Goal: Check status: Check status

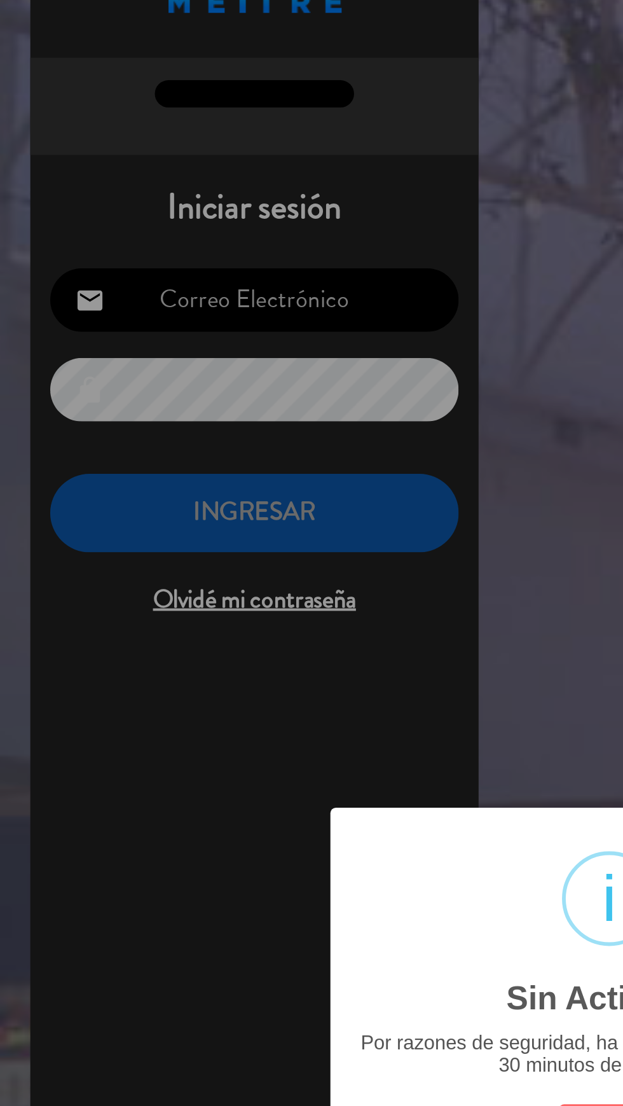
click at [172, 302] on div "? ! i Sin Actividad × Por razones de seguridad, ha sido deslogueado luego de 30…" at bounding box center [311, 553] width 623 height 1106
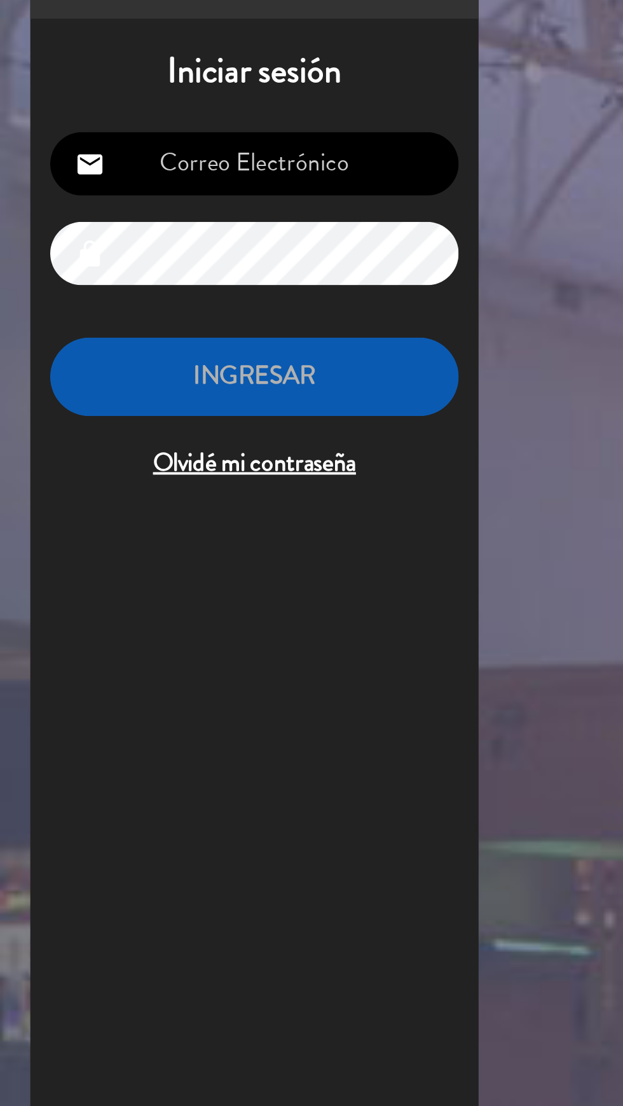
click at [167, 193] on input "email" at bounding box center [130, 197] width 209 height 32
type input "[EMAIL_ADDRESS][DOMAIN_NAME]"
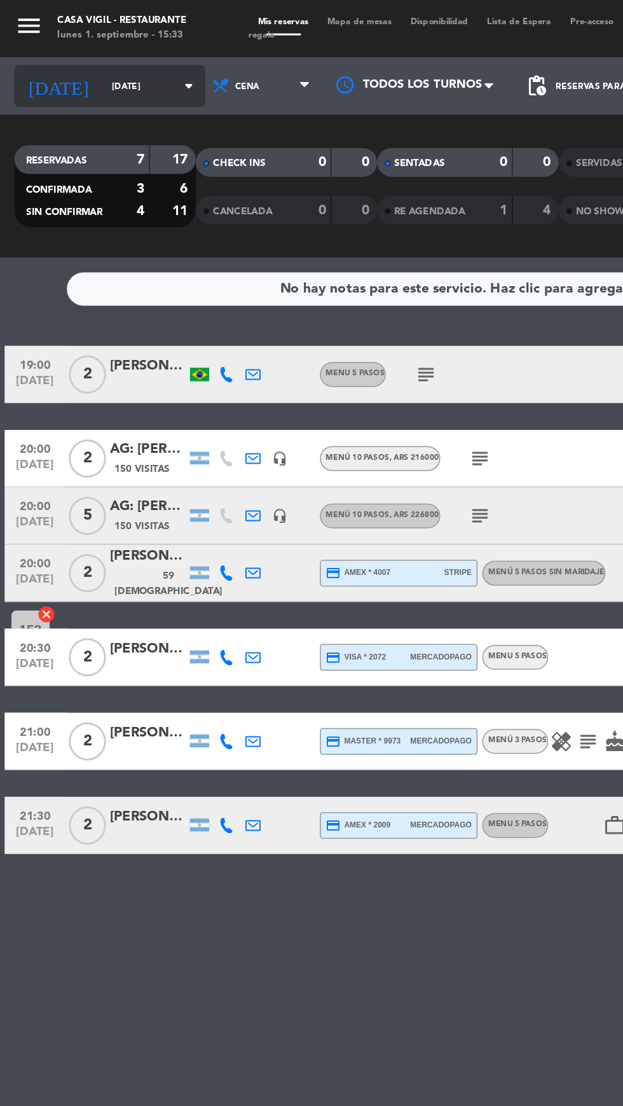
click at [71, 57] on input "[DATE]" at bounding box center [108, 58] width 80 height 20
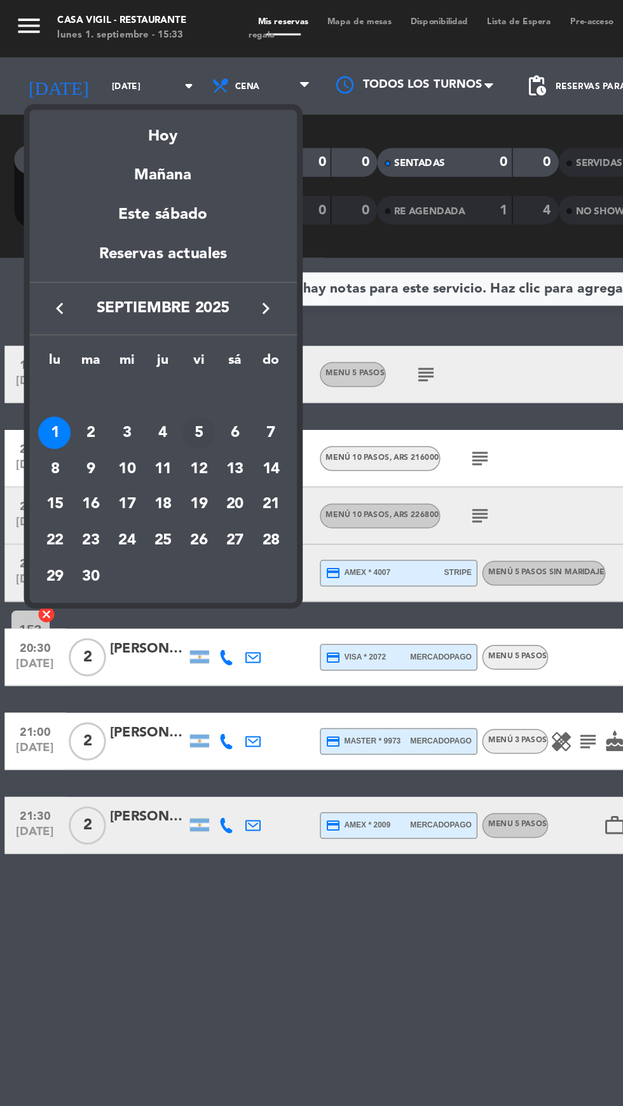
click at [132, 288] on div "5" at bounding box center [133, 288] width 22 height 22
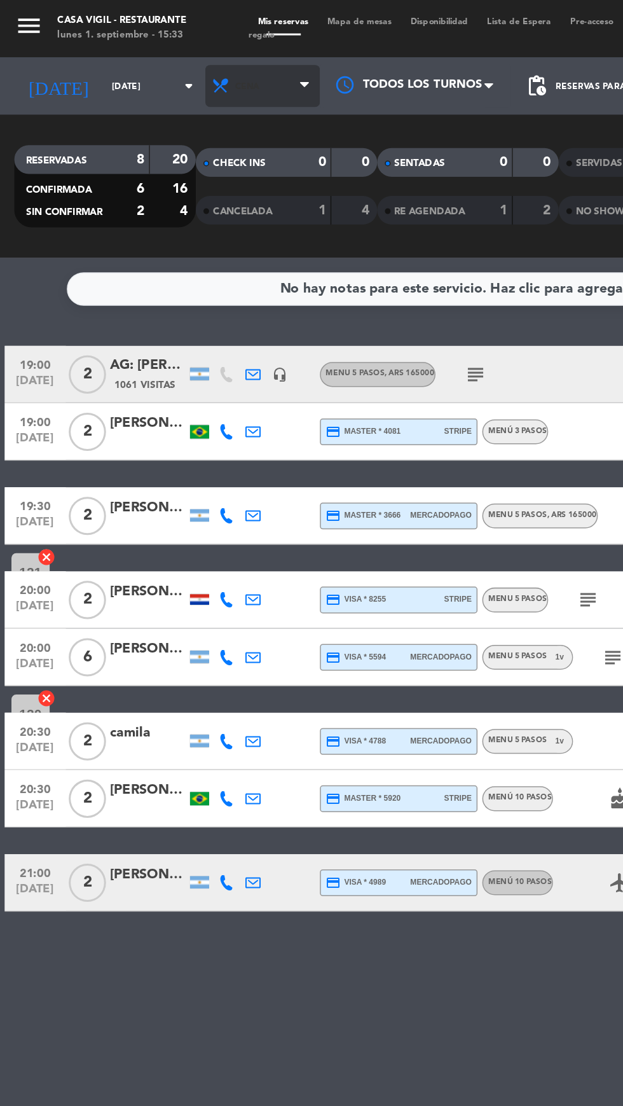
click at [173, 64] on span "Cena" at bounding box center [175, 57] width 76 height 28
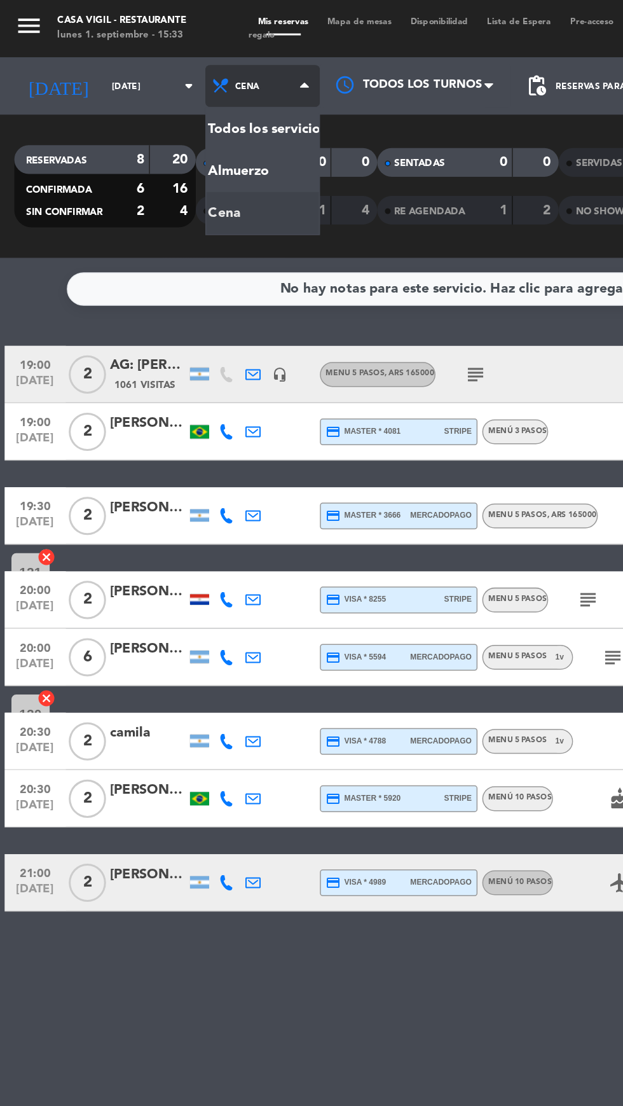
click at [160, 114] on div "menu Casa [PERSON_NAME] - Restaurante [DATE] 1. septiembre - 15:33 Mis reservas…" at bounding box center [311, 86] width 623 height 172
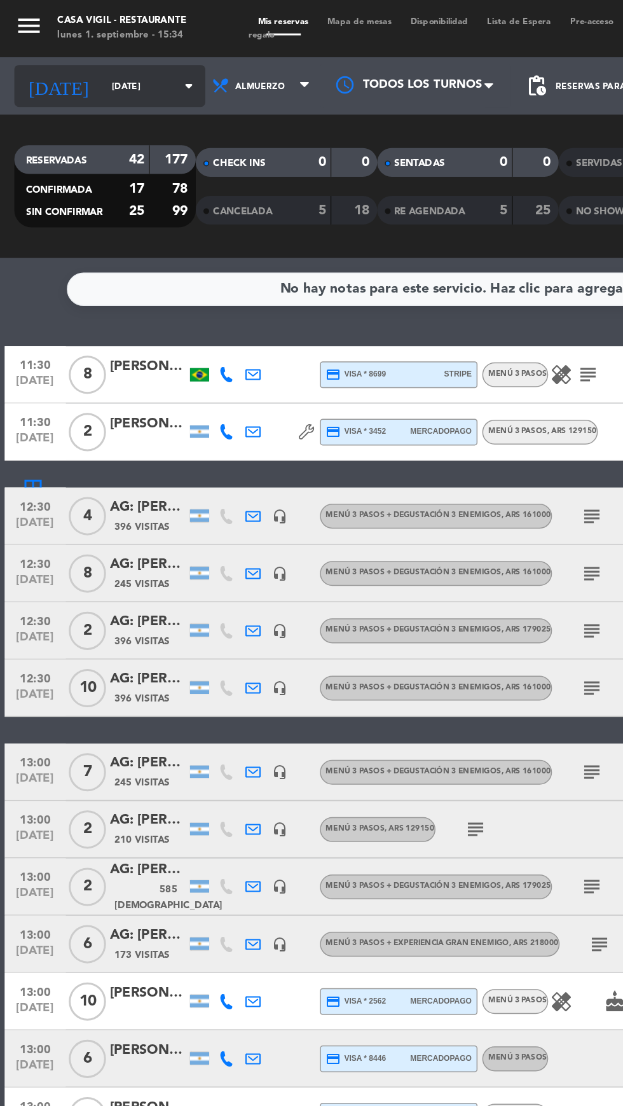
click at [94, 57] on input "[DATE]" at bounding box center [108, 58] width 80 height 20
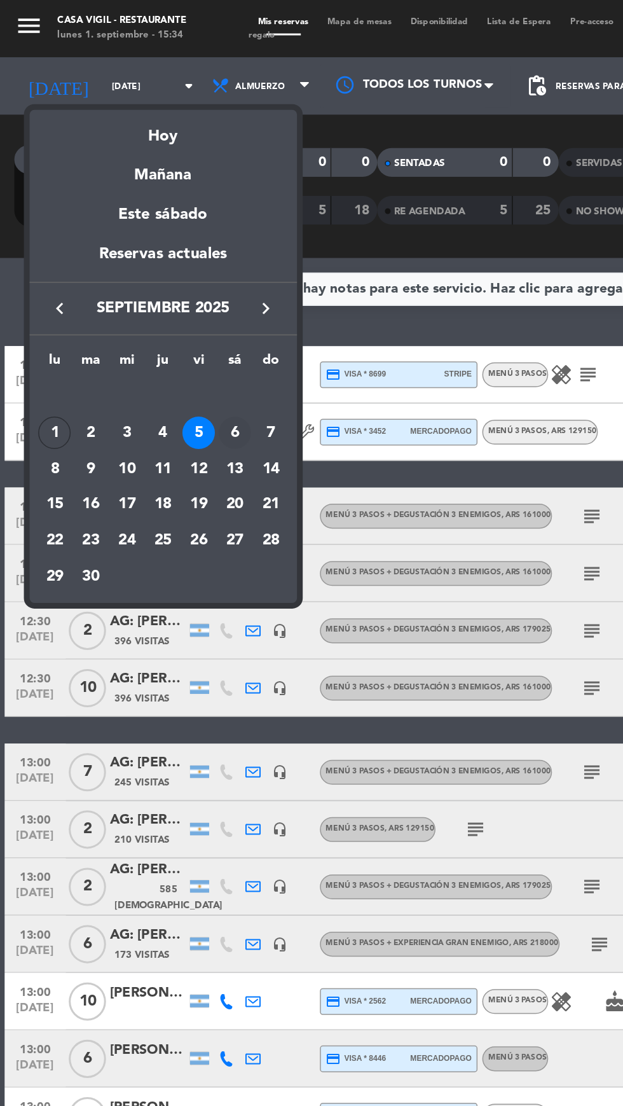
click at [155, 291] on div "6" at bounding box center [157, 288] width 22 height 22
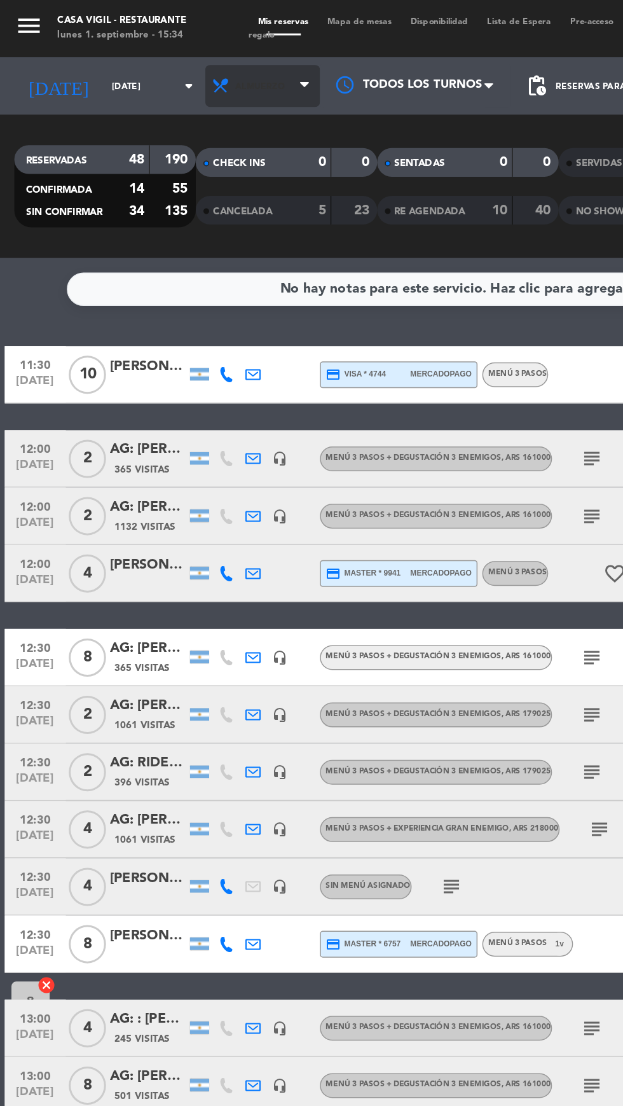
click at [176, 65] on span "Almuerzo" at bounding box center [175, 57] width 76 height 28
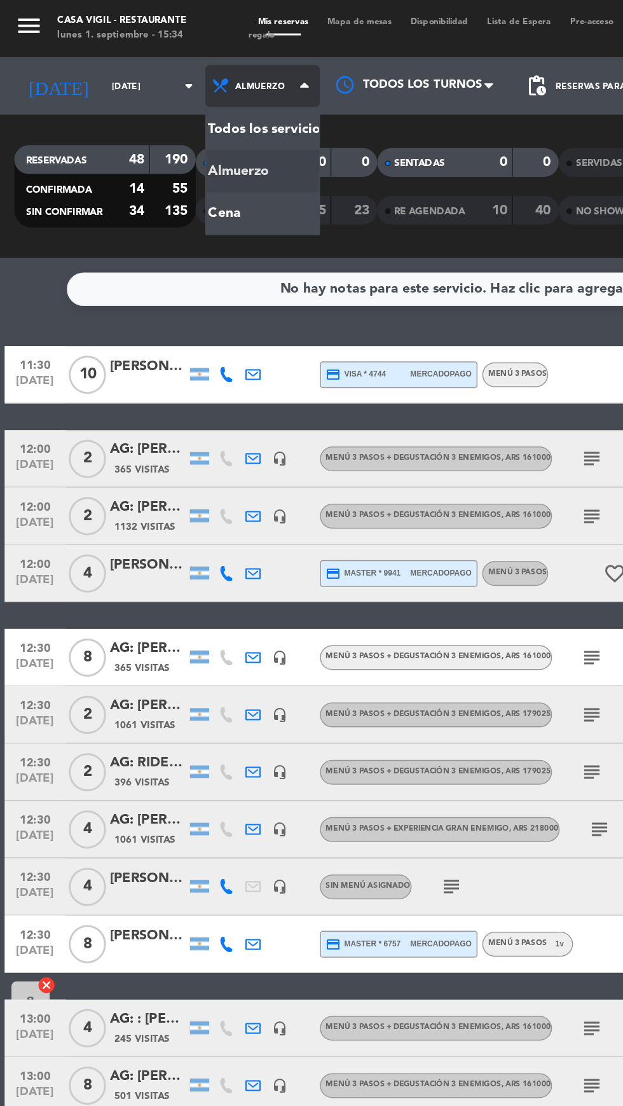
click at [139, 146] on div "menu Casa [PERSON_NAME] - Restaurante [DATE] 1. septiembre - 15:34 Mis reservas…" at bounding box center [311, 86] width 623 height 172
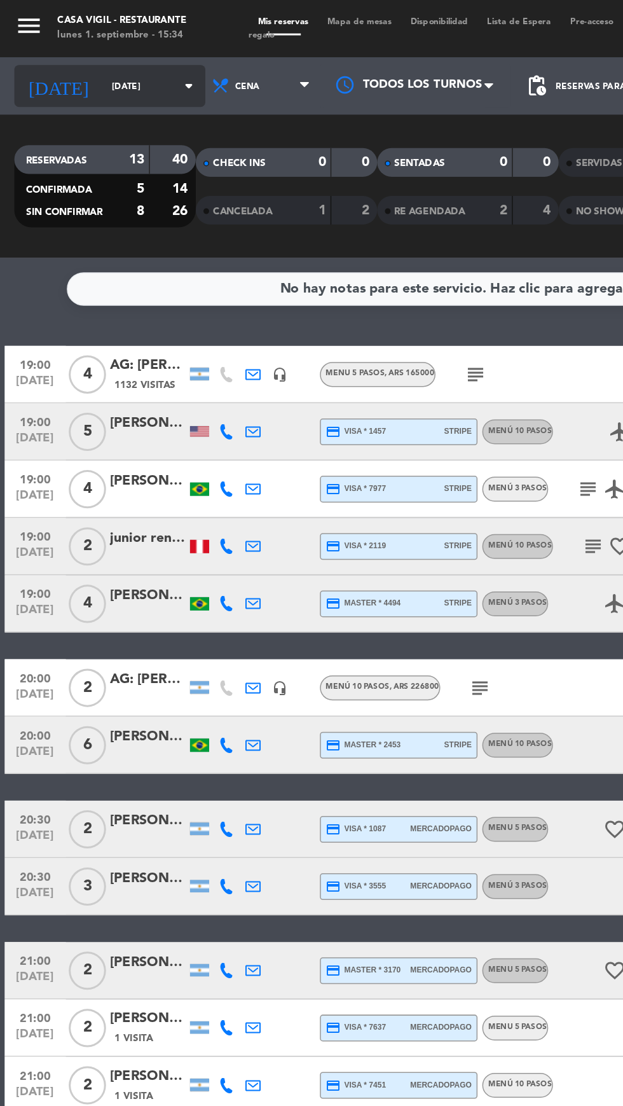
click at [68, 57] on input "[DATE]" at bounding box center [108, 58] width 80 height 20
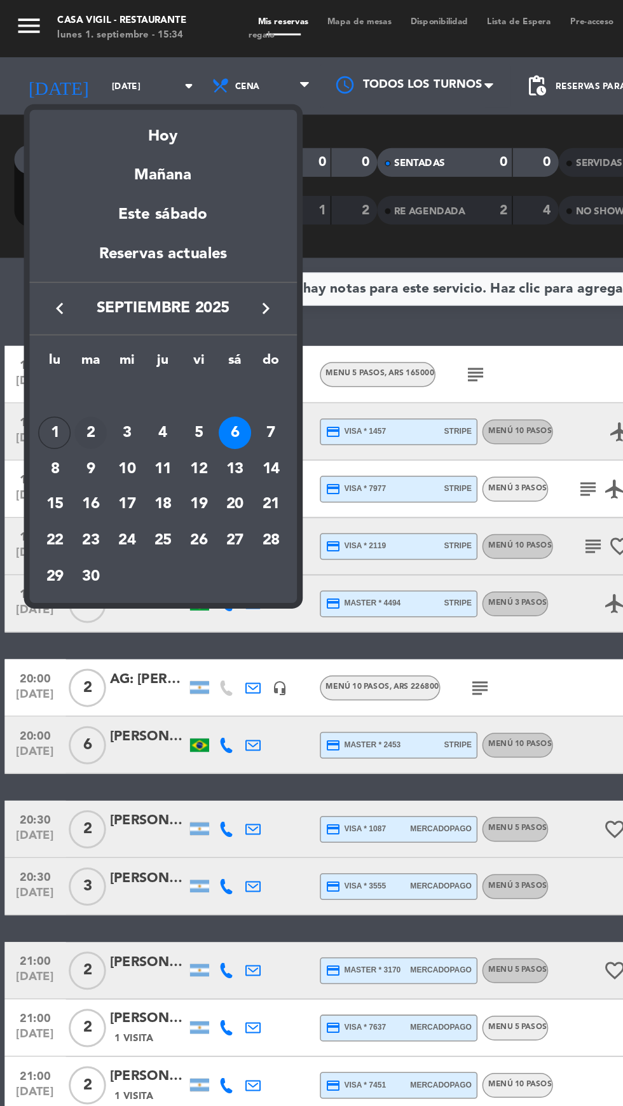
click at [61, 288] on div "2" at bounding box center [61, 288] width 22 height 22
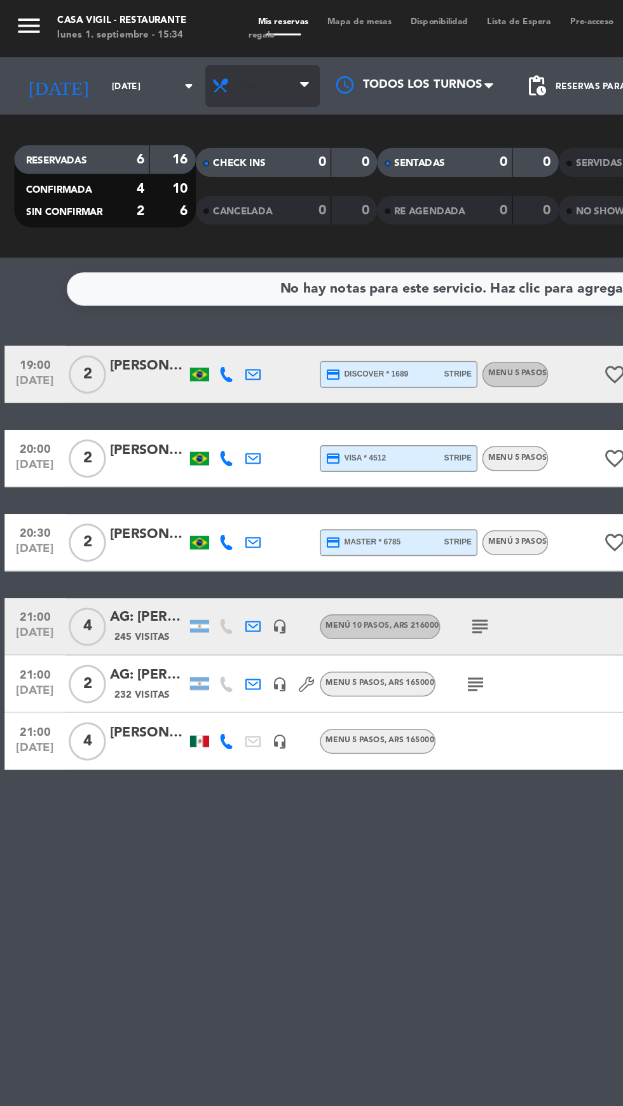
click at [186, 63] on span "Cena" at bounding box center [175, 57] width 76 height 28
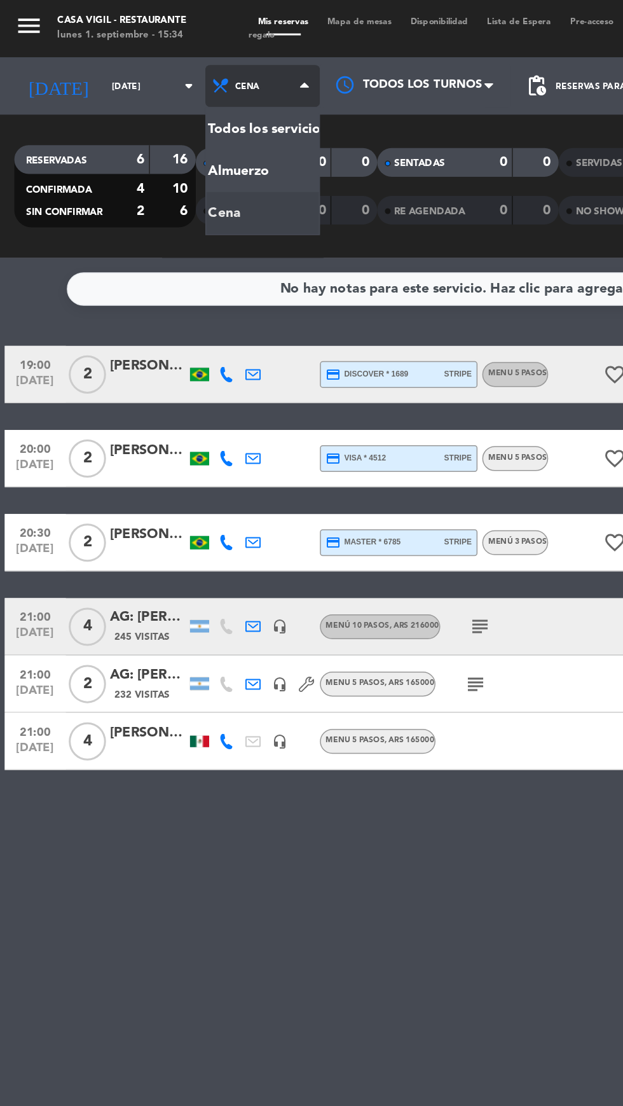
click at [162, 114] on div "menu Casa [PERSON_NAME] - Restaurante [DATE] 1. septiembre - 15:34 Mis reservas…" at bounding box center [311, 86] width 623 height 172
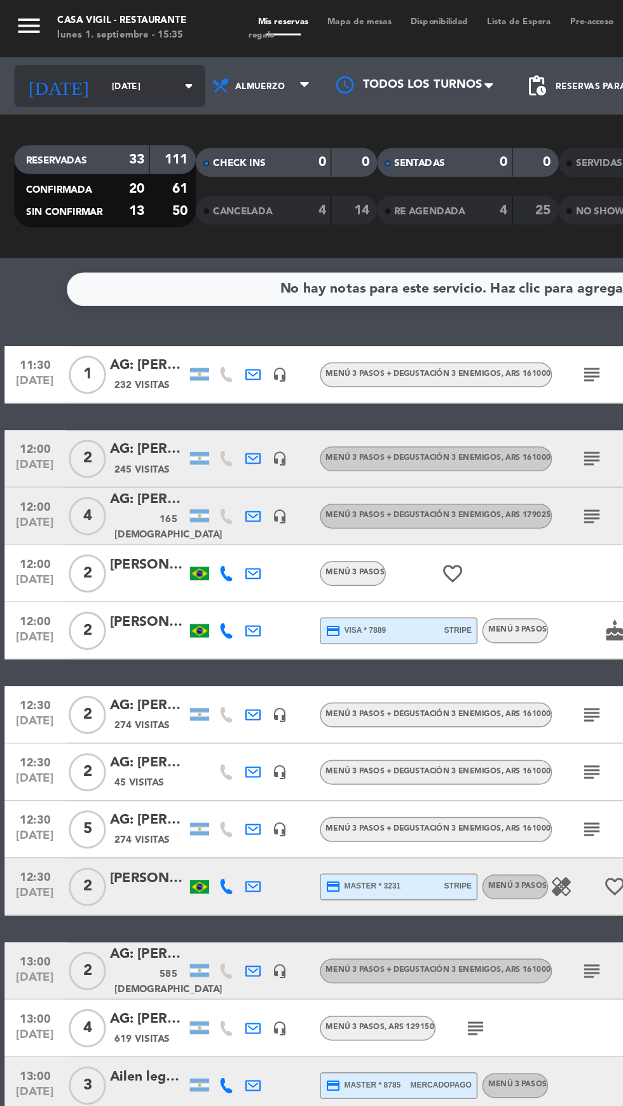
click at [89, 57] on input "[DATE]" at bounding box center [108, 58] width 80 height 20
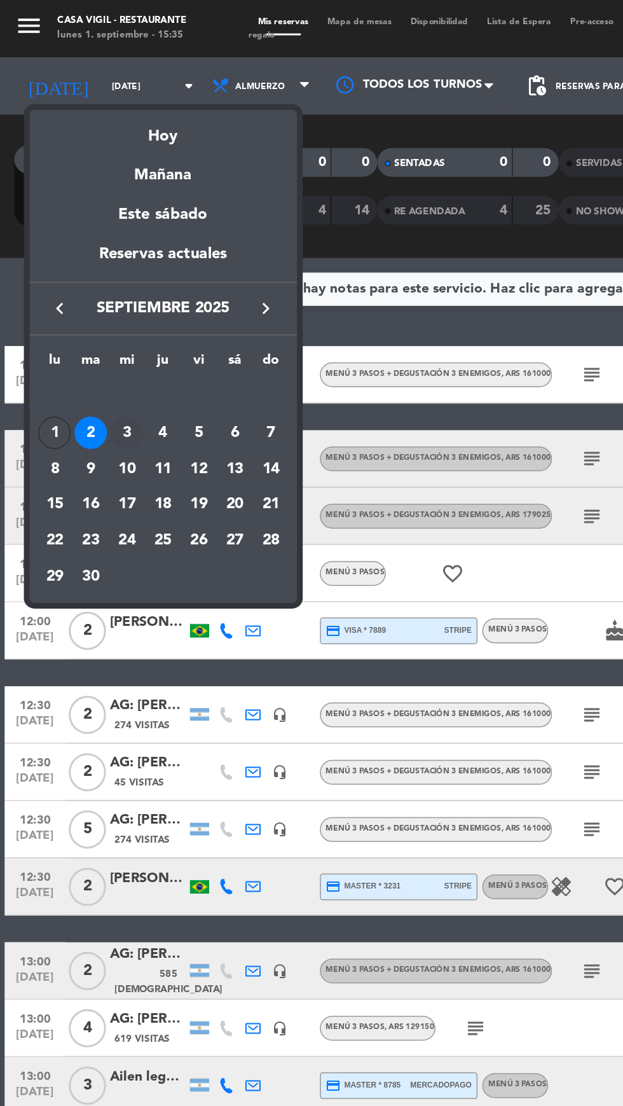
click at [84, 288] on div "3" at bounding box center [85, 288] width 22 height 22
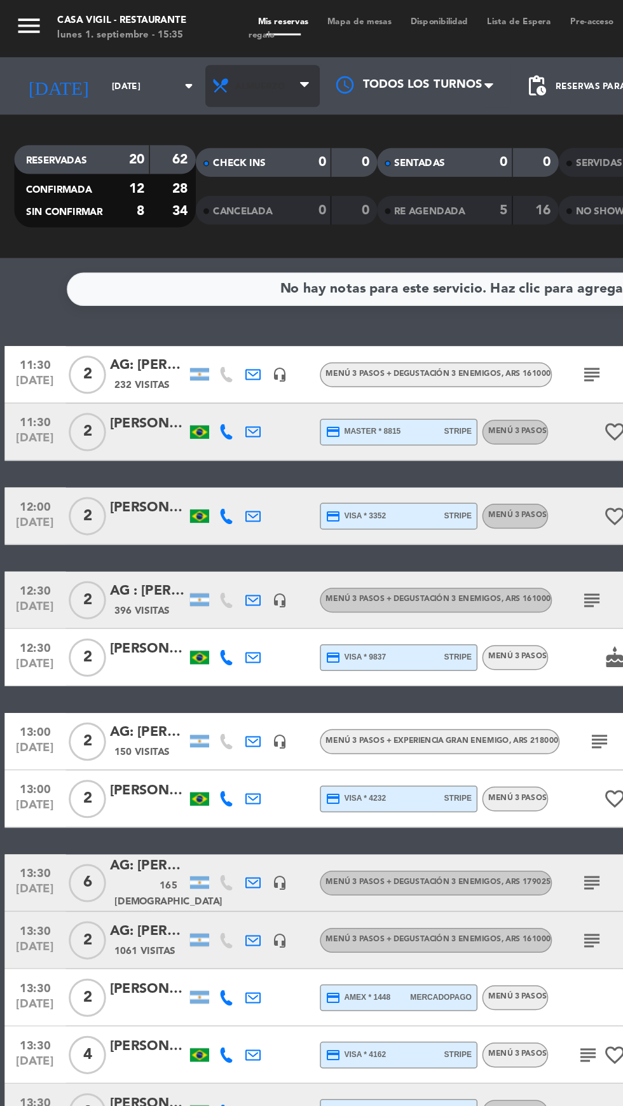
click at [176, 69] on span "Almuerzo" at bounding box center [175, 57] width 76 height 28
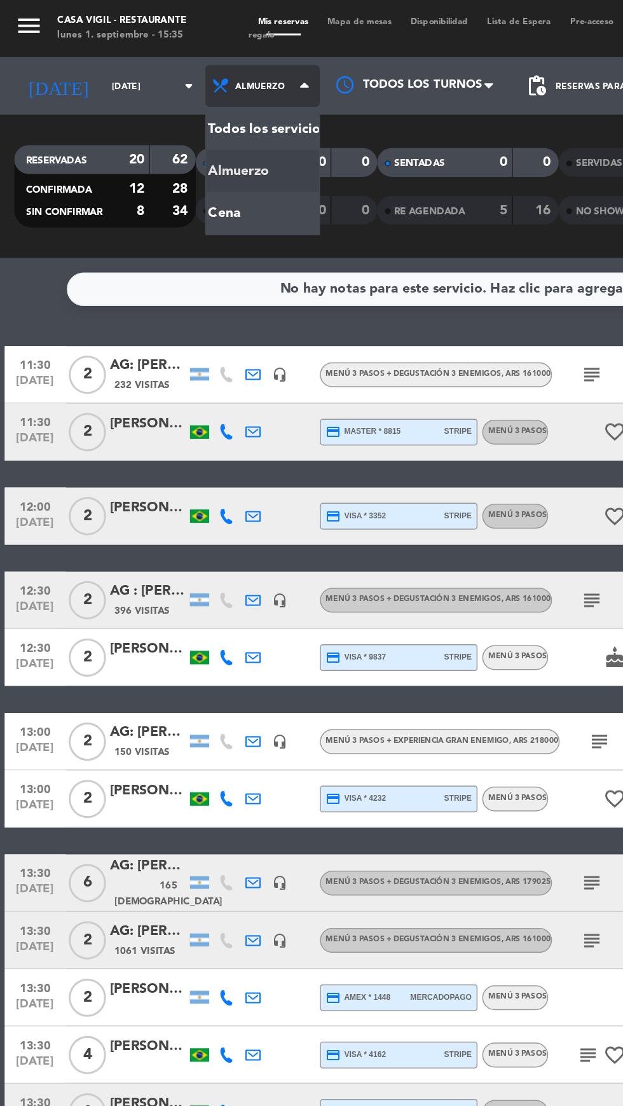
click at [139, 146] on div "menu Casa [PERSON_NAME] - Restaurante [DATE] 1. septiembre - 15:35 Mis reservas…" at bounding box center [311, 86] width 623 height 172
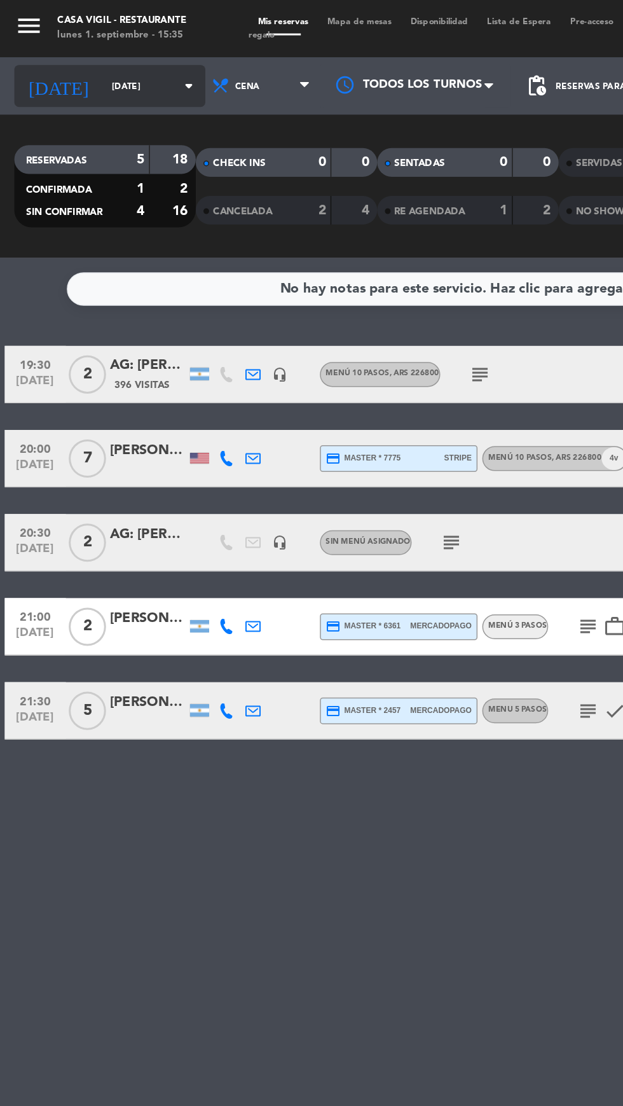
click at [84, 57] on input "[DATE]" at bounding box center [108, 58] width 80 height 20
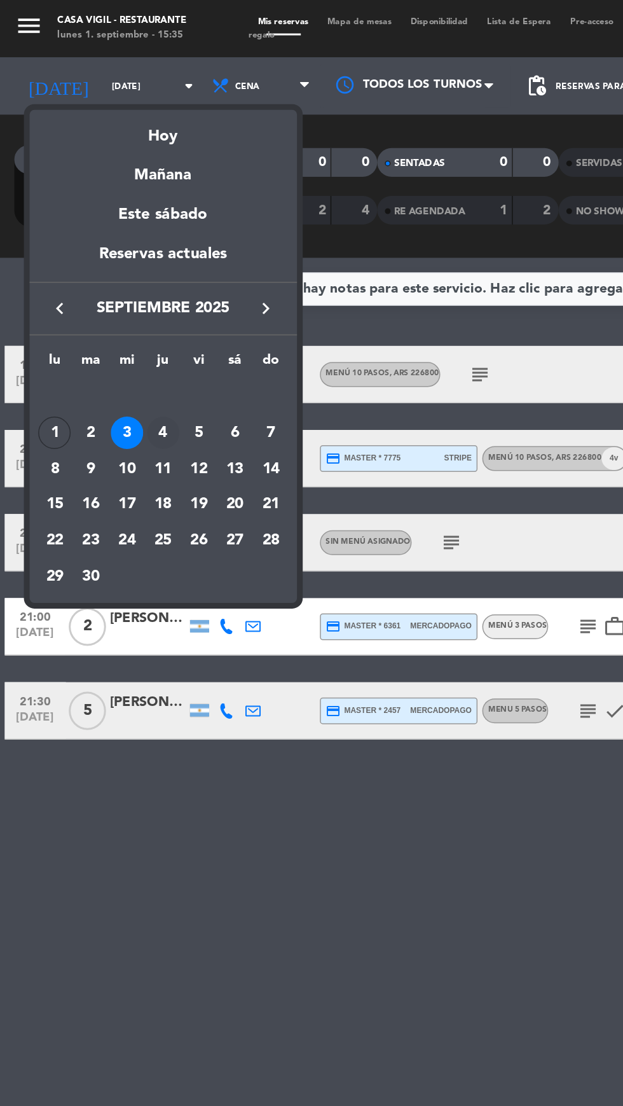
click at [110, 284] on div "4" at bounding box center [109, 288] width 22 height 22
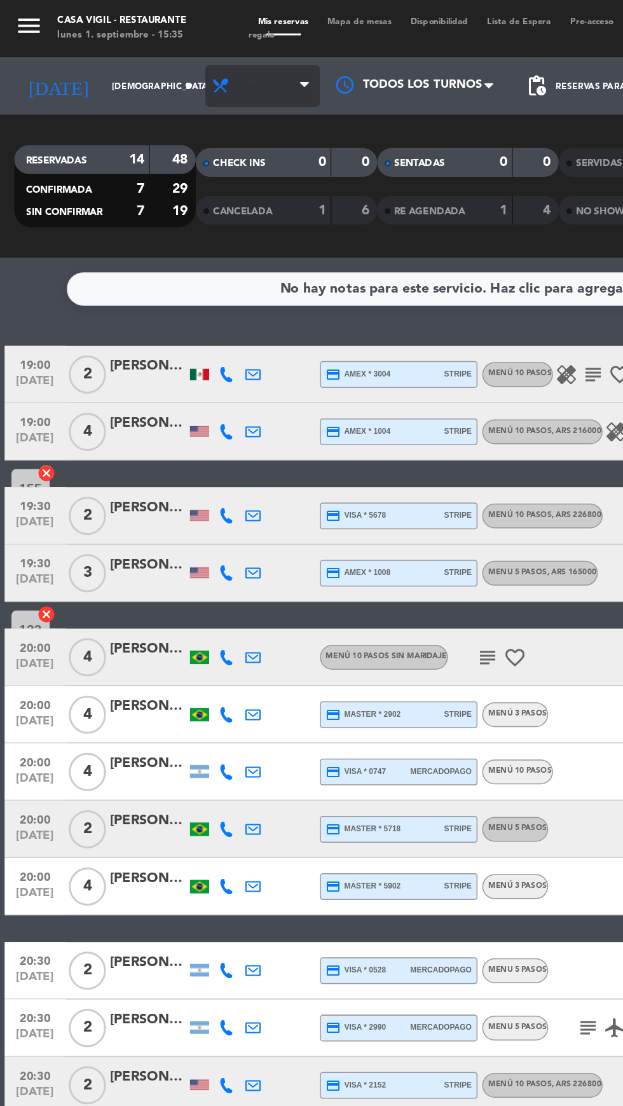
click at [179, 53] on span "Cena" at bounding box center [175, 57] width 76 height 28
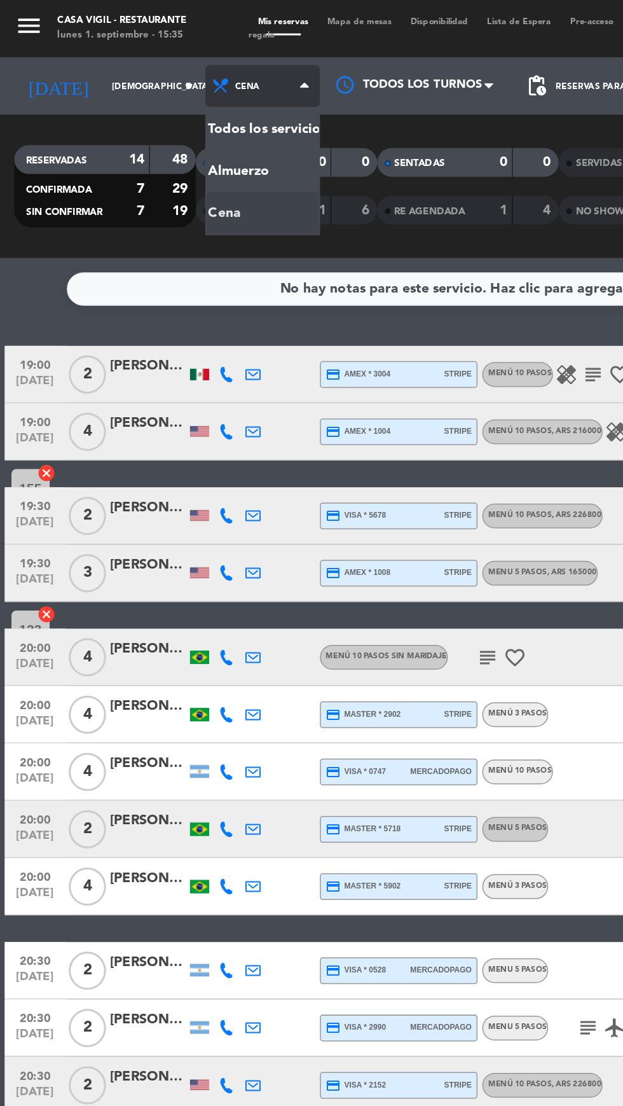
click at [158, 114] on div "menu Casa [PERSON_NAME] - Restaurante [DATE] 1. septiembre - 15:35 Mis reservas…" at bounding box center [311, 86] width 623 height 172
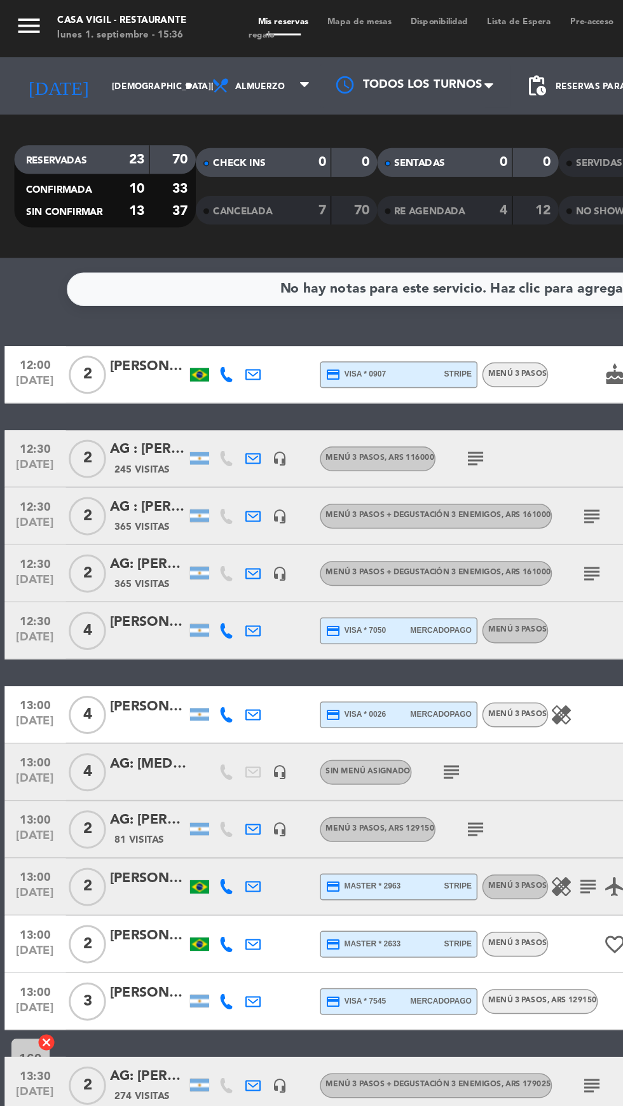
click at [23, 20] on icon "menu" at bounding box center [19, 17] width 19 height 19
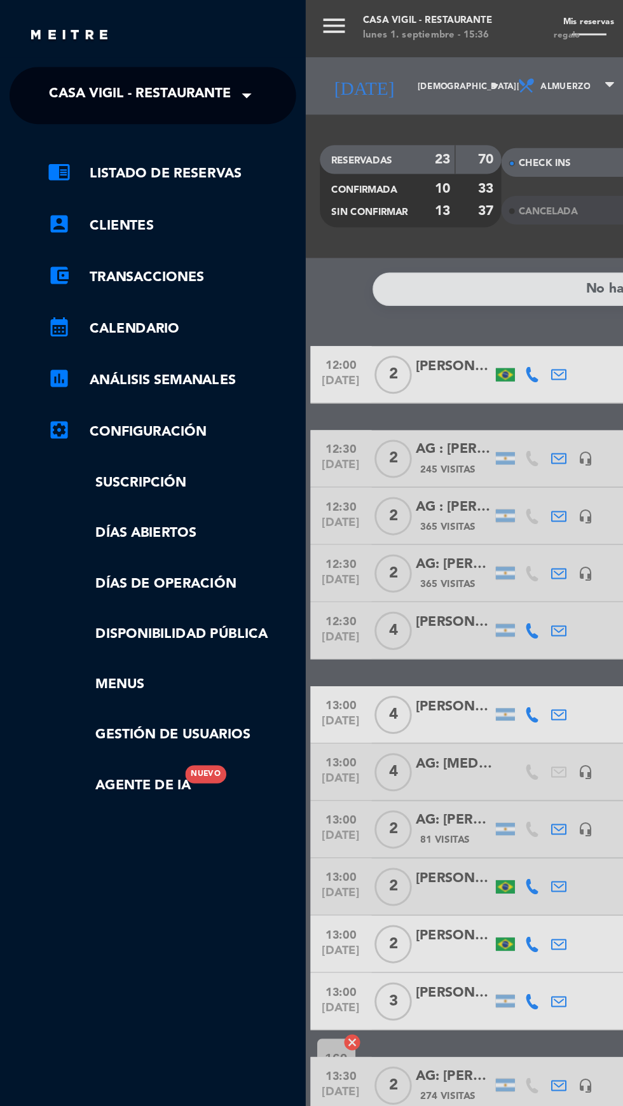
click at [80, 62] on span "Casa Vigil - Restaurante" at bounding box center [93, 63] width 122 height 27
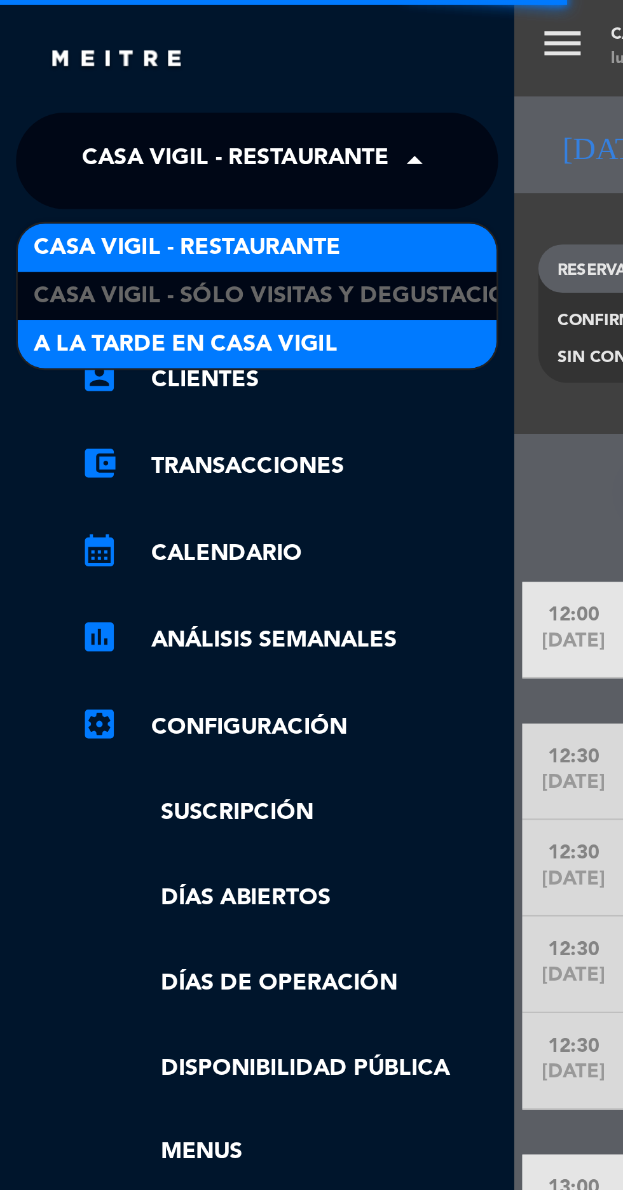
click at [55, 137] on span "A la tarde en Casa Vigil" at bounding box center [73, 136] width 120 height 15
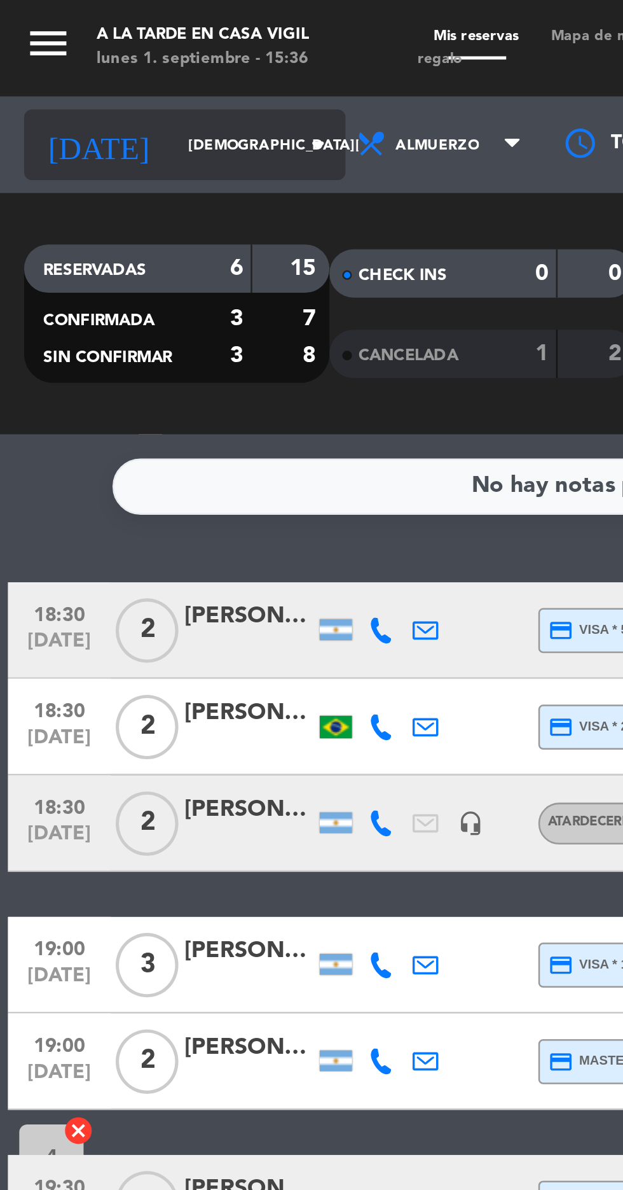
click at [98, 54] on input "[DEMOGRAPHIC_DATA][DATE]" at bounding box center [108, 58] width 80 height 20
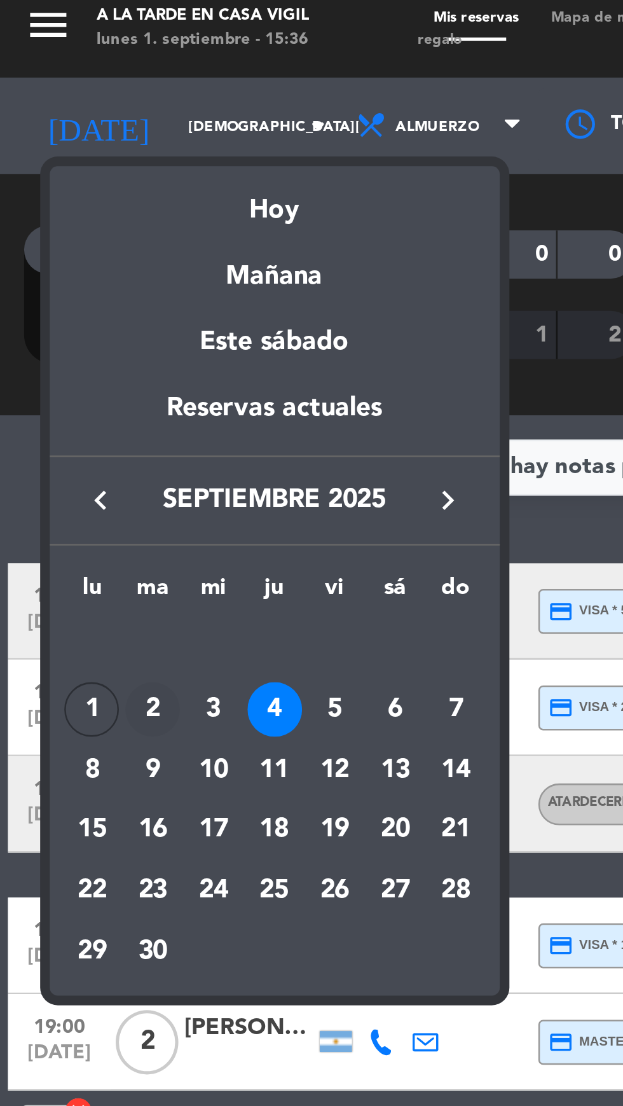
click at [59, 288] on div "2" at bounding box center [61, 288] width 22 height 22
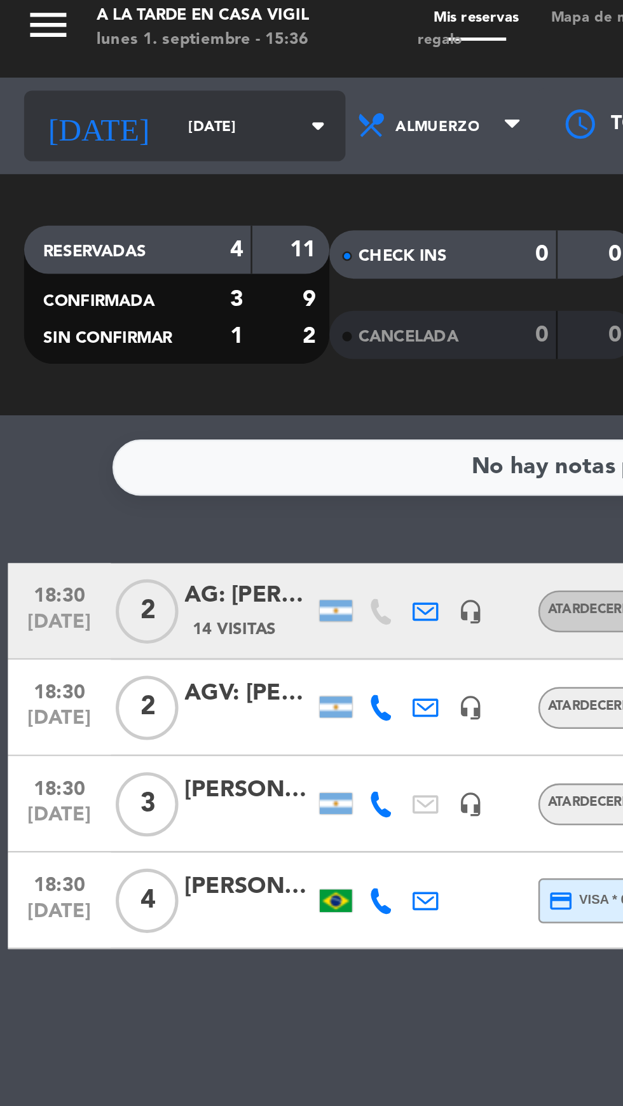
click at [81, 55] on input "[DATE]" at bounding box center [108, 58] width 80 height 20
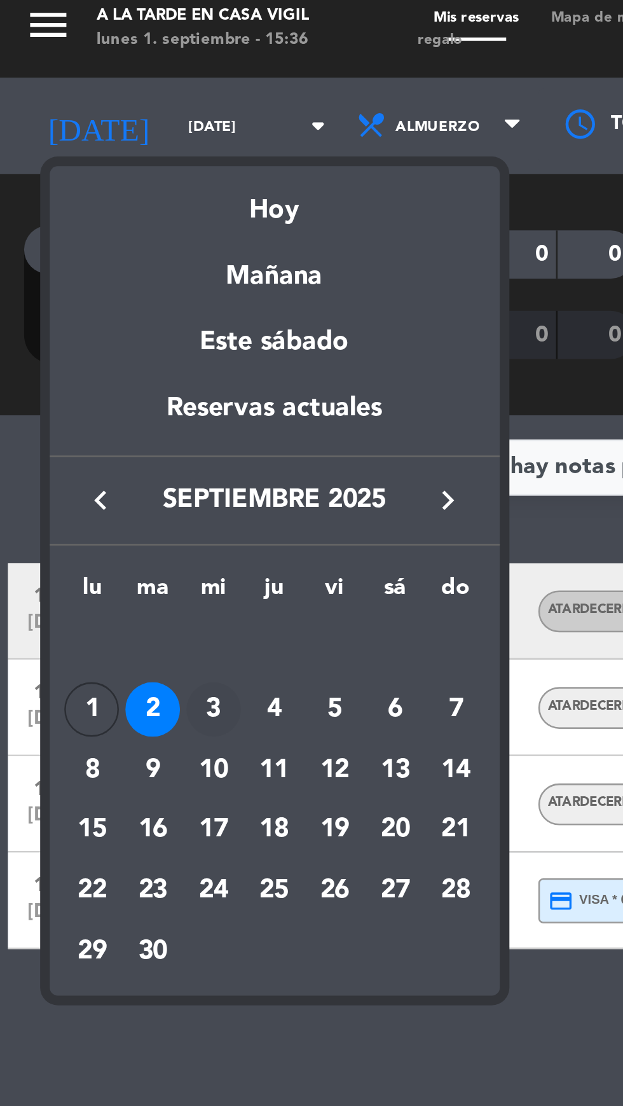
click at [87, 284] on div "3" at bounding box center [85, 288] width 22 height 22
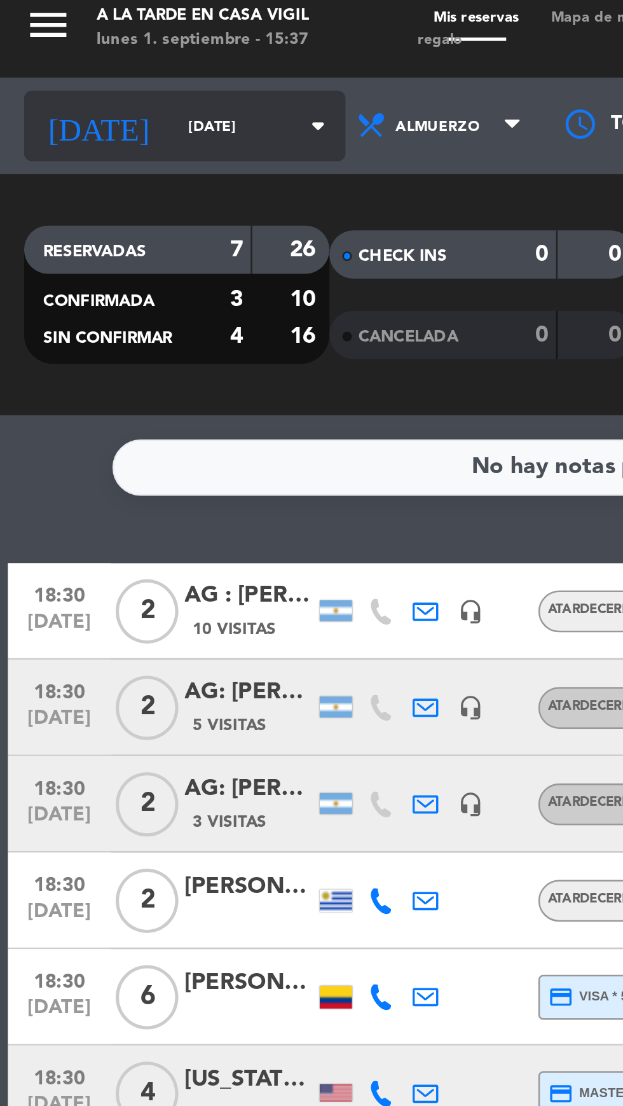
click at [68, 57] on input "[DATE]" at bounding box center [108, 58] width 80 height 20
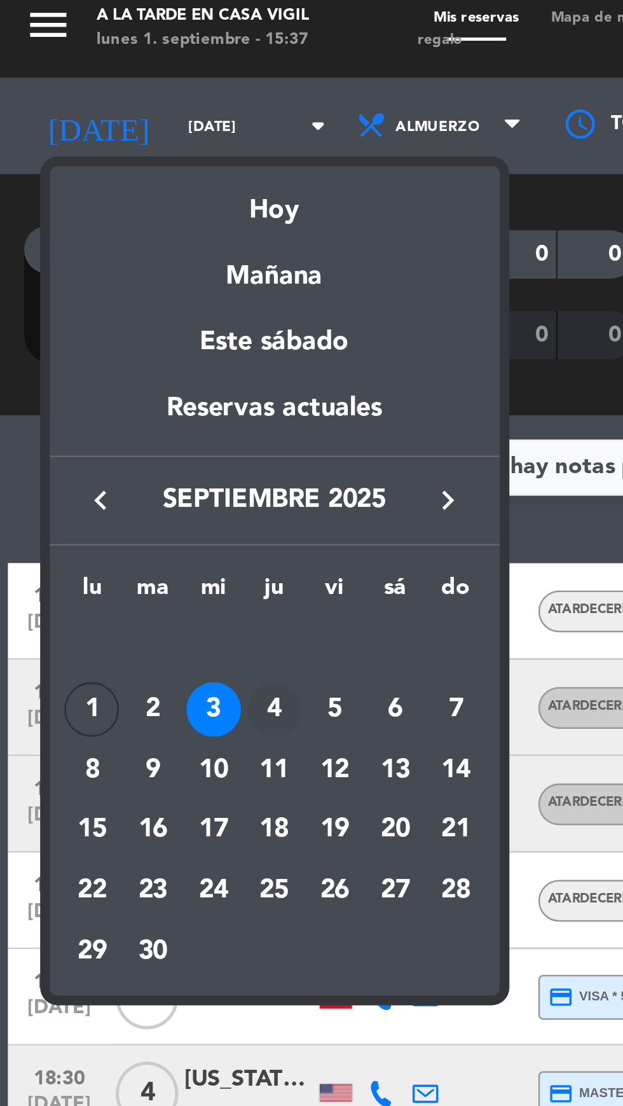
click at [107, 285] on div "4" at bounding box center [109, 288] width 22 height 22
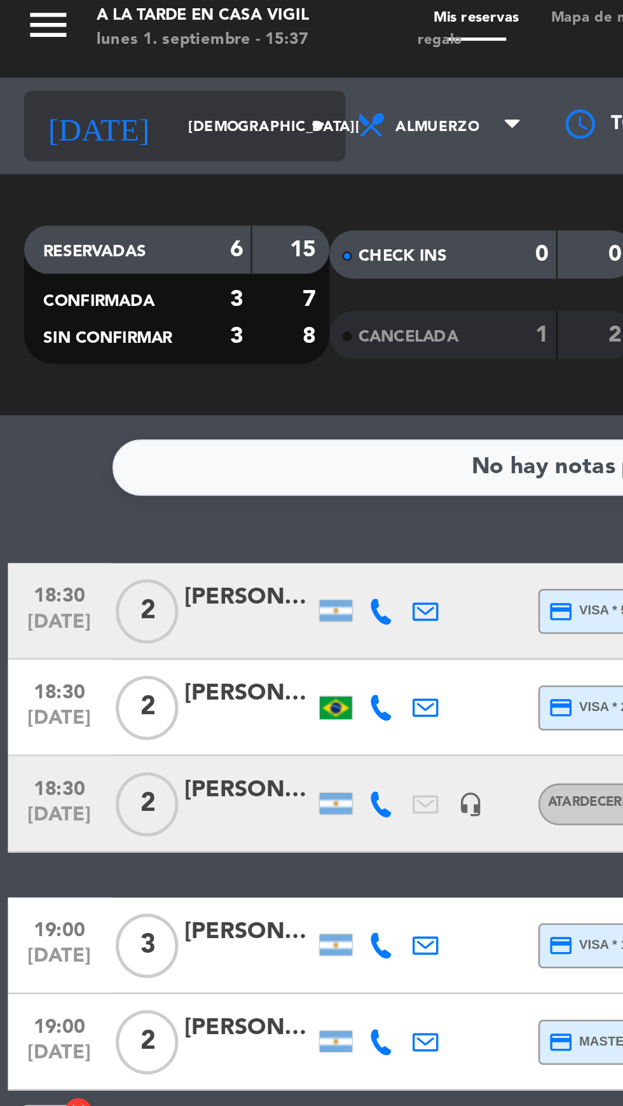
click at [70, 66] on input "[DEMOGRAPHIC_DATA][DATE]" at bounding box center [108, 58] width 80 height 20
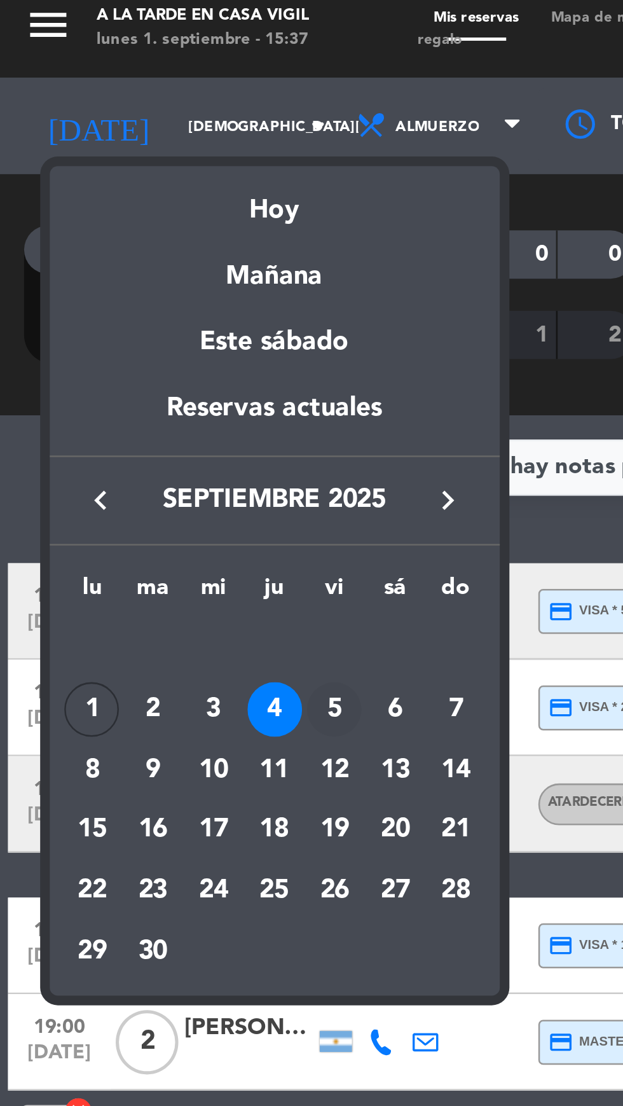
click at [130, 284] on div "5" at bounding box center [133, 288] width 22 height 22
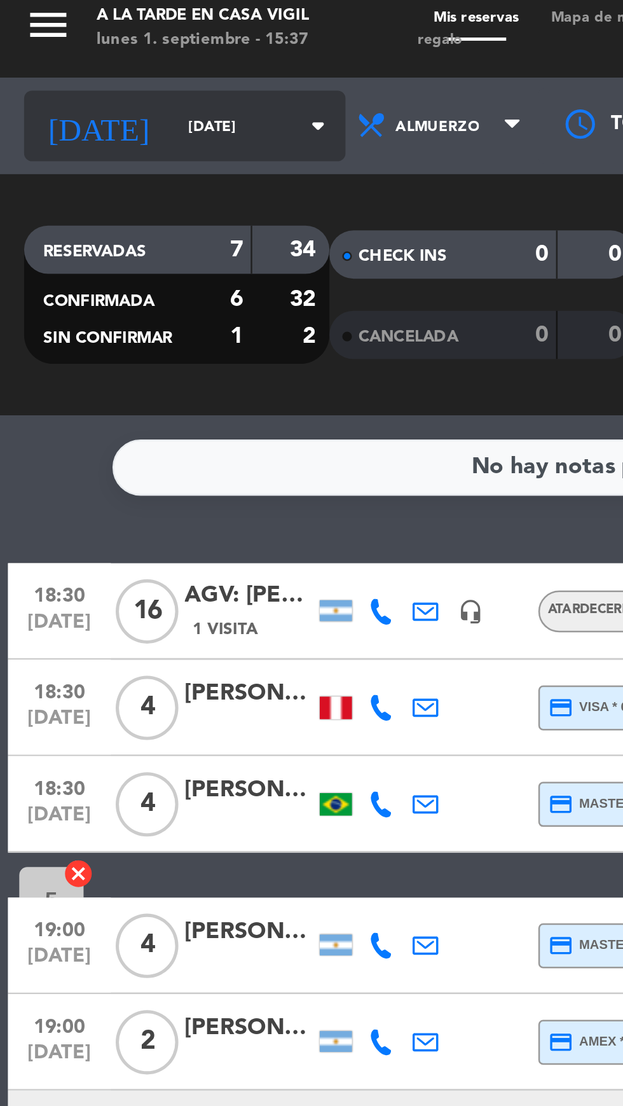
click at [68, 57] on input "[DATE]" at bounding box center [108, 58] width 80 height 20
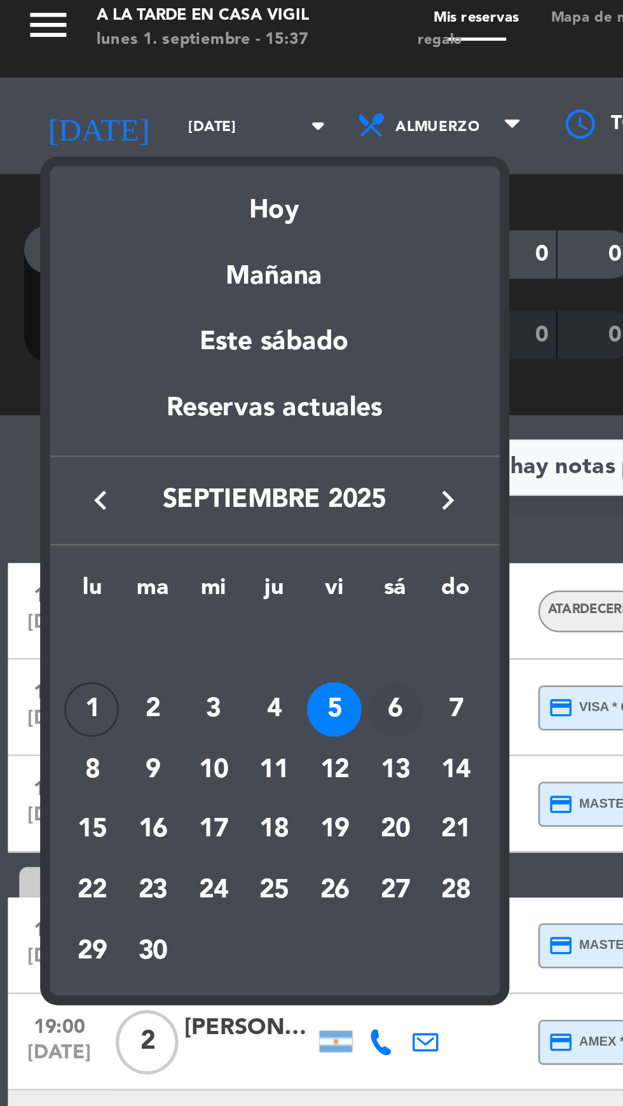
click at [155, 287] on div "6" at bounding box center [157, 288] width 22 height 22
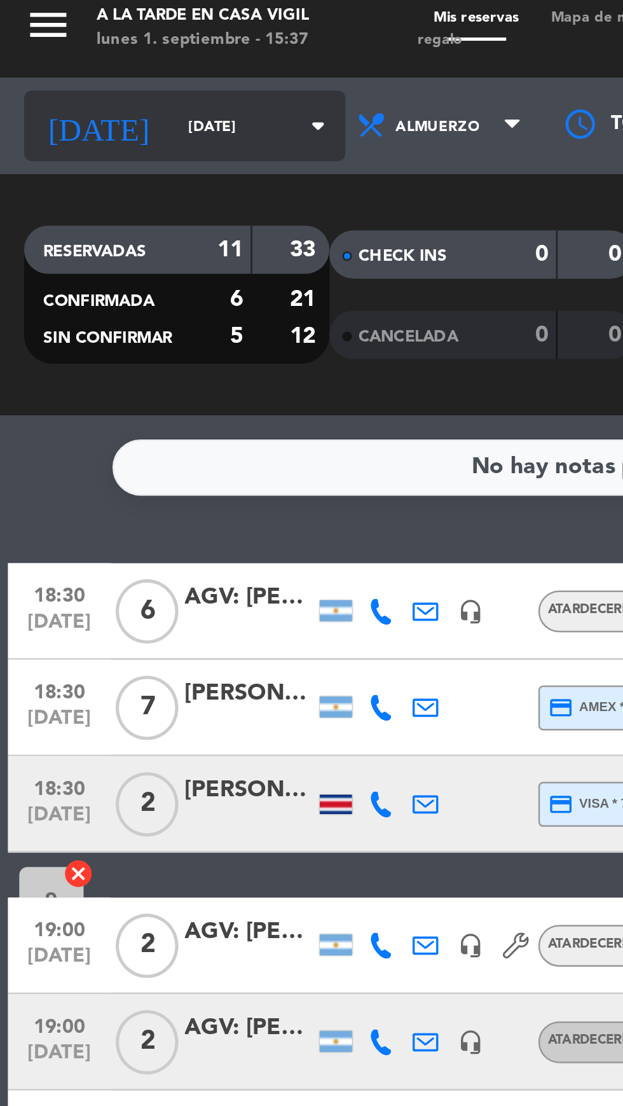
click at [32, 53] on icon "[DATE]" at bounding box center [39, 57] width 59 height 25
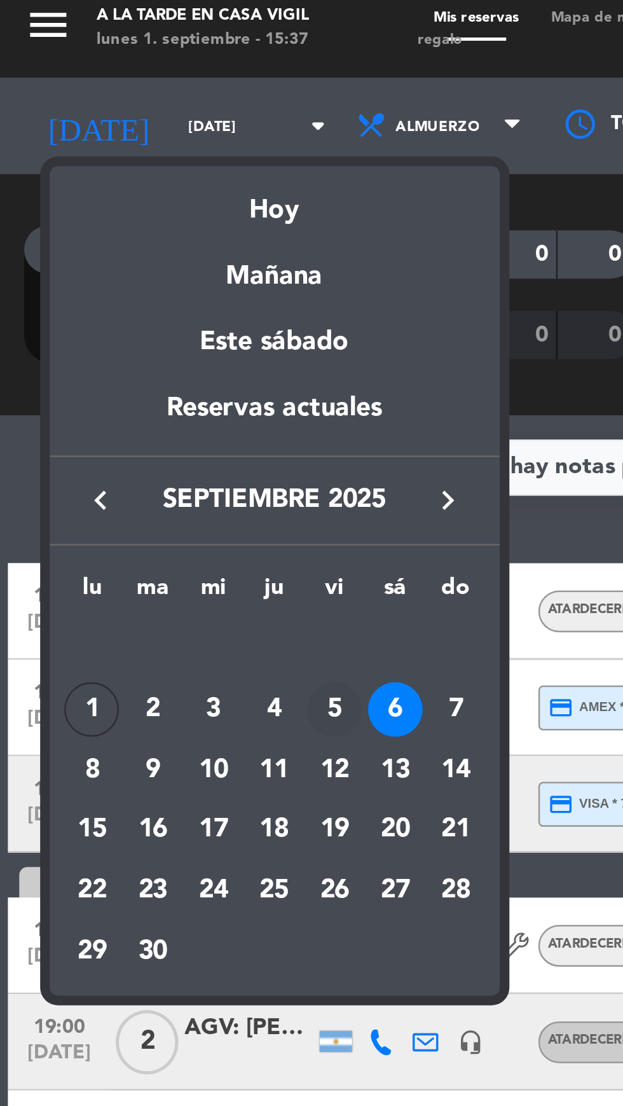
click at [130, 288] on div "5" at bounding box center [133, 288] width 22 height 22
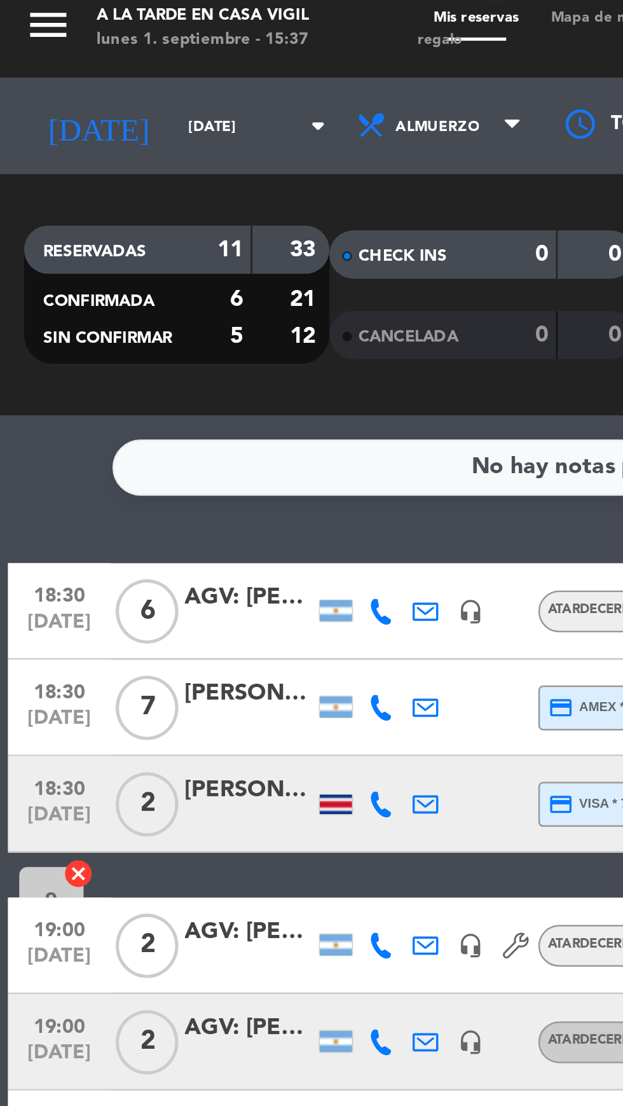
click at [24, 13] on icon "menu" at bounding box center [19, 17] width 19 height 19
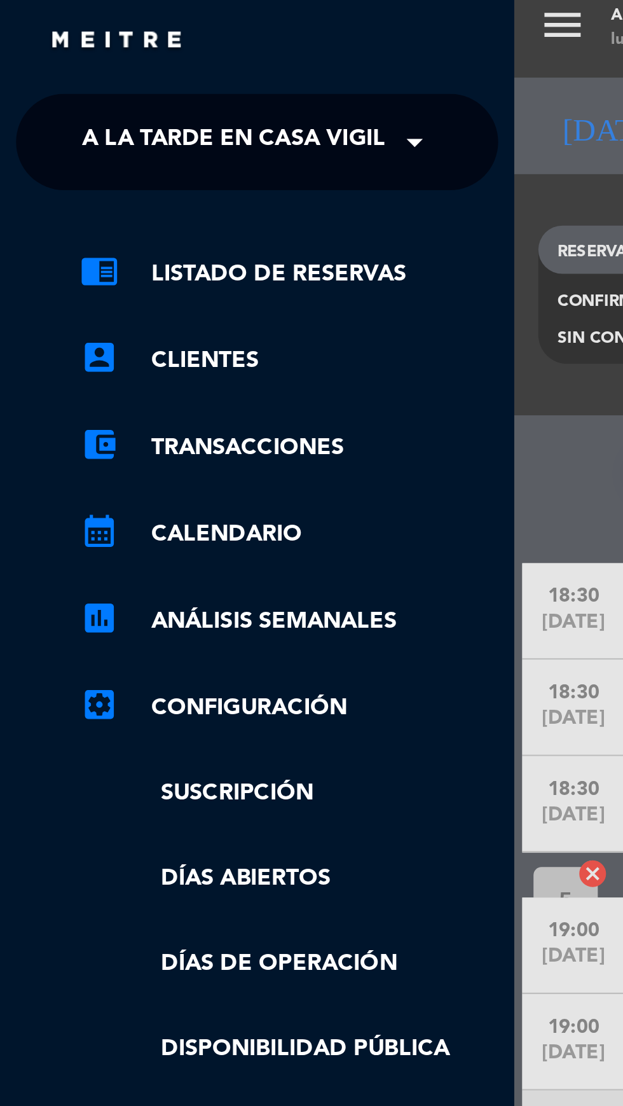
click at [64, 65] on span "A la tarde en Casa Vigil" at bounding box center [92, 63] width 120 height 27
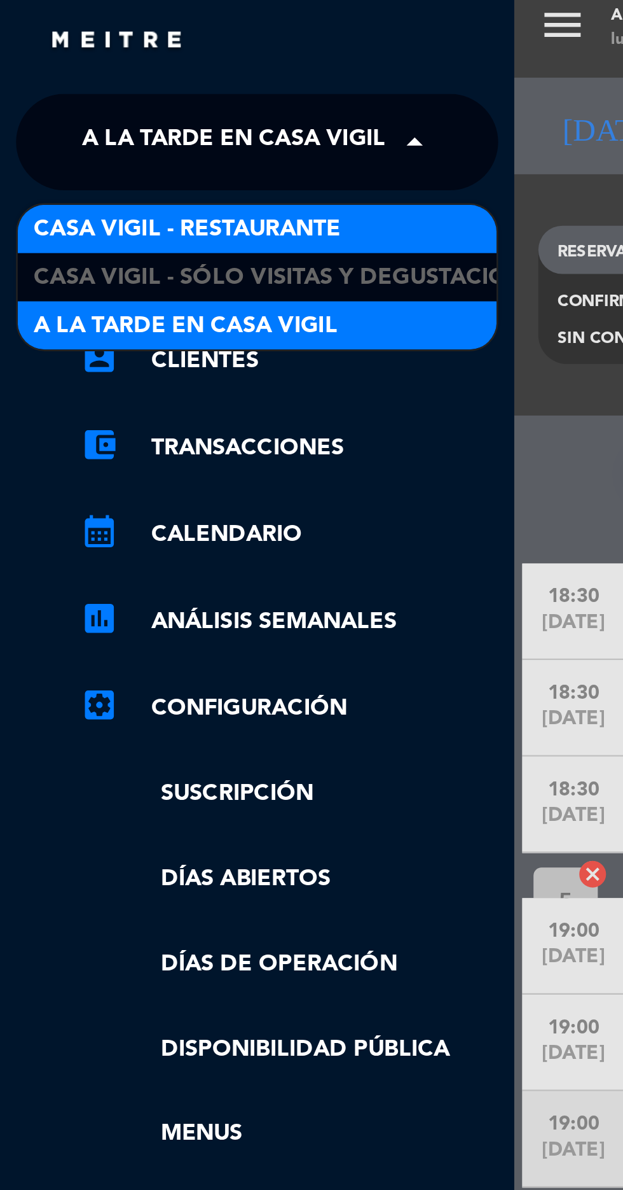
click at [45, 95] on span "Casa Vigil - Restaurante" at bounding box center [74, 98] width 122 height 15
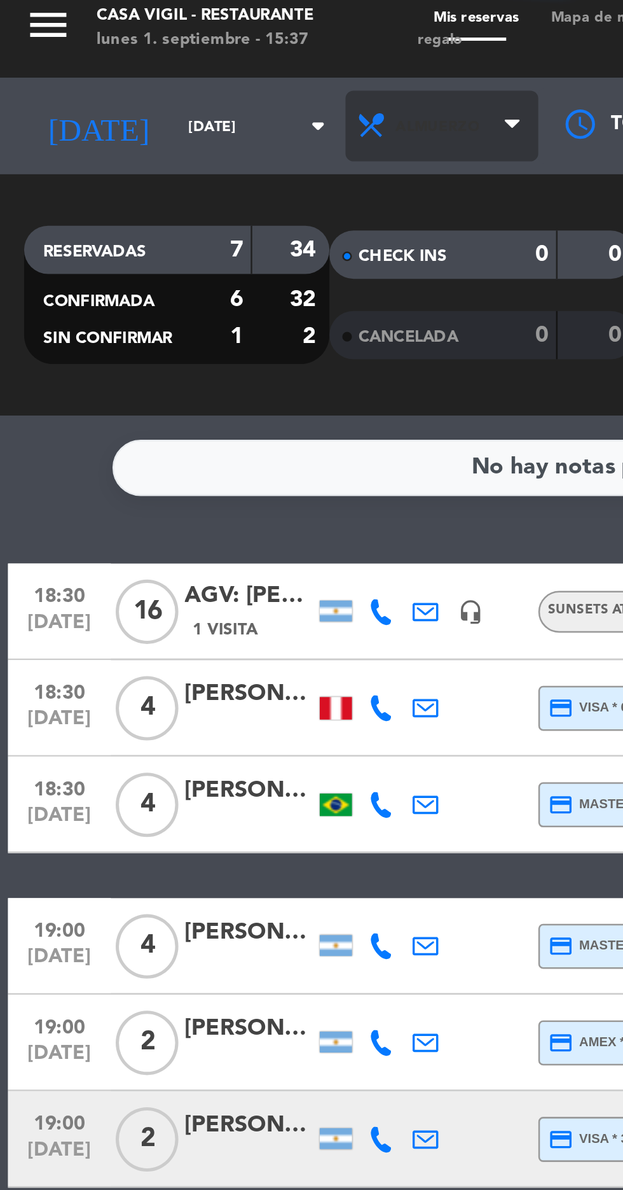
click at [183, 60] on span "Almuerzo" at bounding box center [175, 57] width 76 height 28
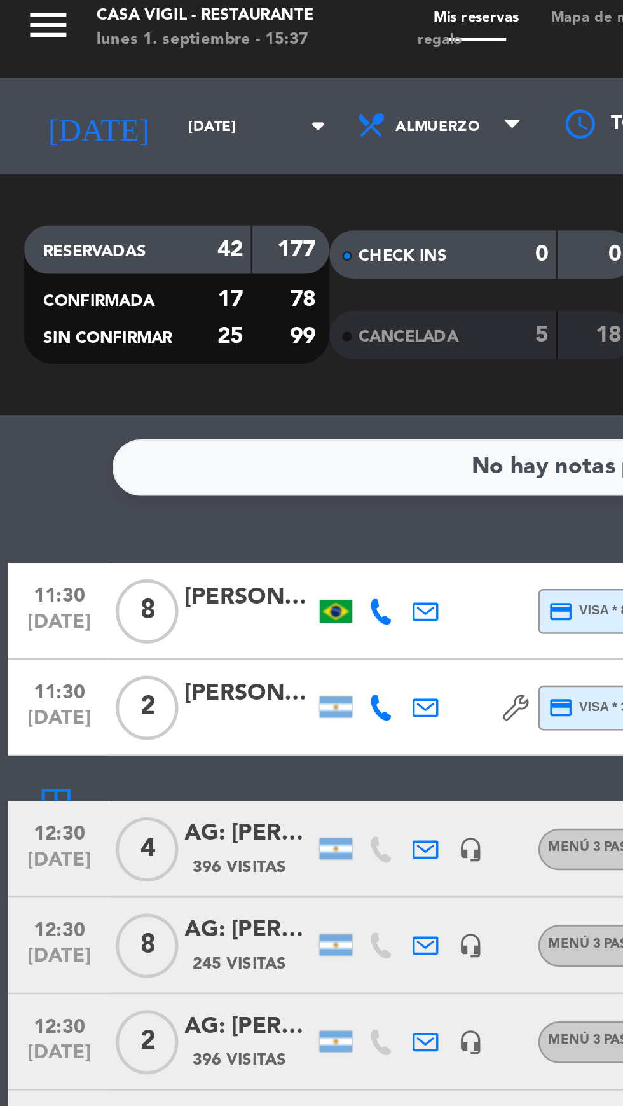
click at [155, 141] on span "CANCELADA" at bounding box center [161, 140] width 39 height 6
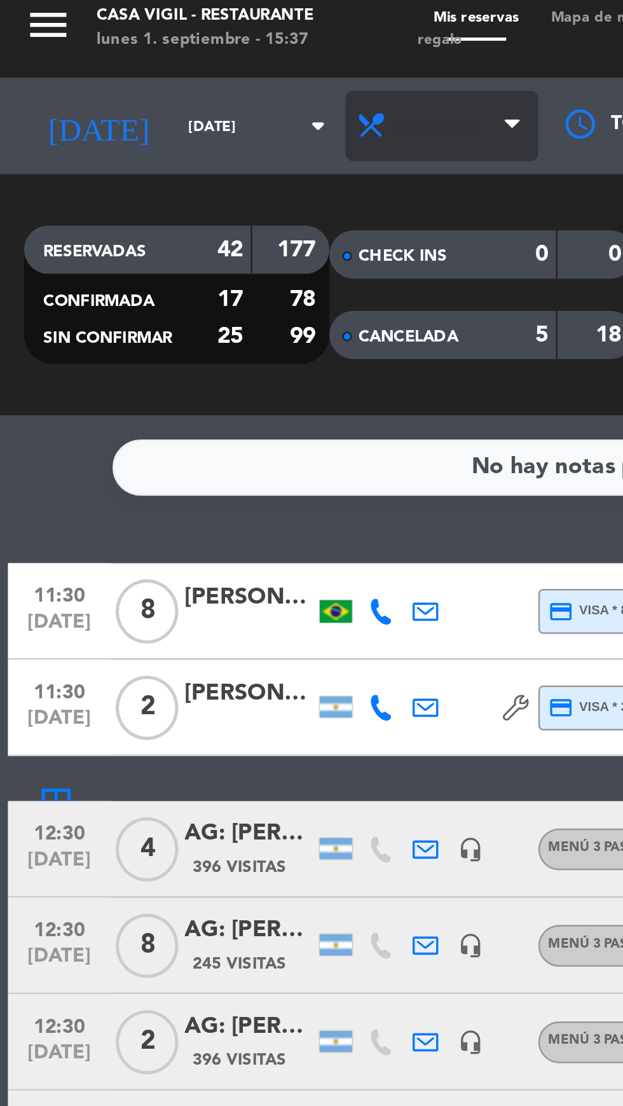
click at [174, 57] on span "Almuerzo" at bounding box center [175, 57] width 76 height 28
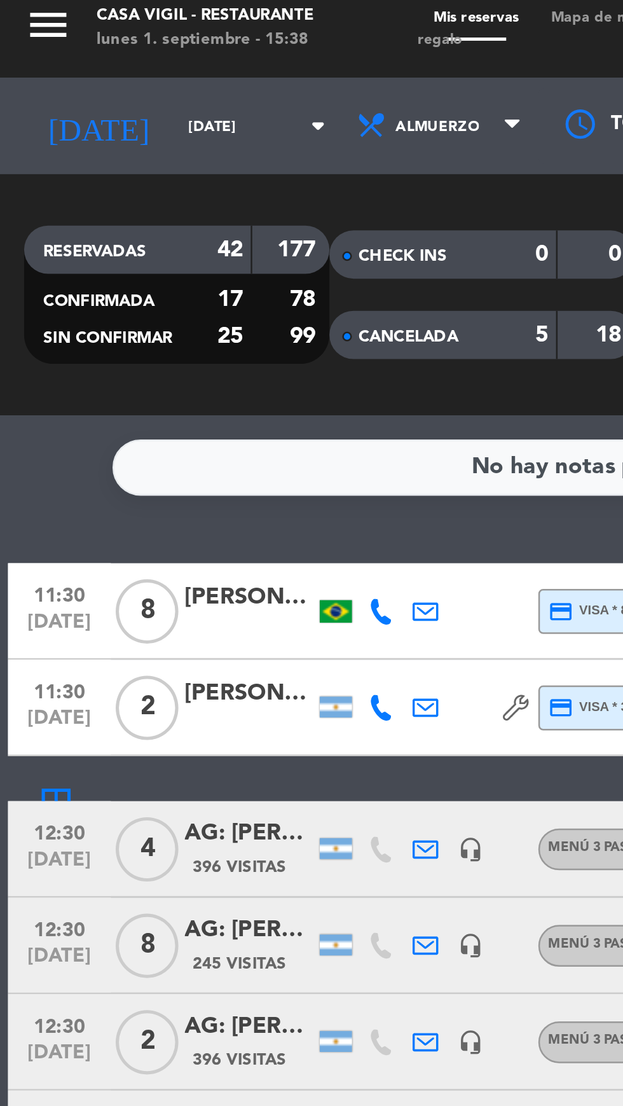
click at [139, 140] on span at bounding box center [138, 141] width 4 height 4
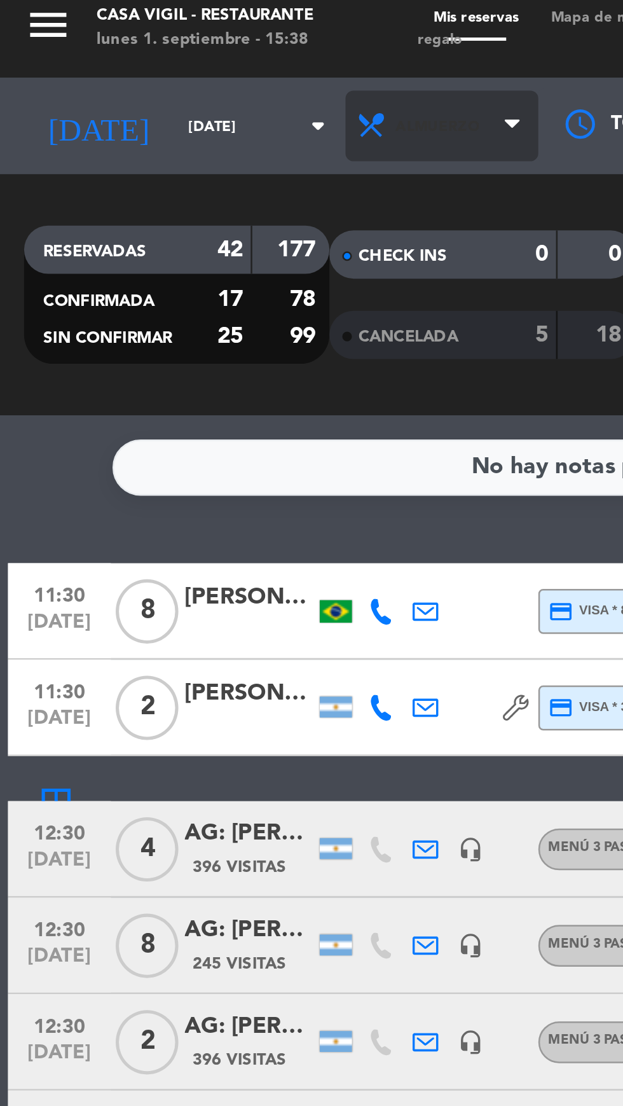
click at [186, 57] on span "Almuerzo" at bounding box center [175, 57] width 76 height 28
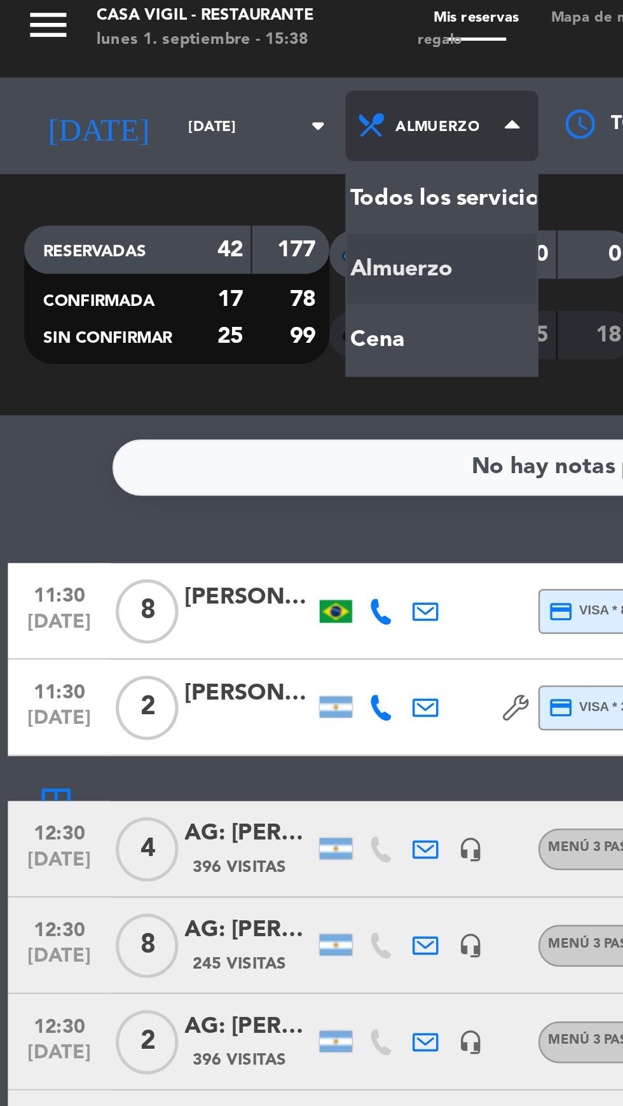
click at [136, 143] on div "menu Casa [PERSON_NAME] - Restaurante [DATE] 1. septiembre - 15:38 Mis reservas…" at bounding box center [311, 86] width 623 height 172
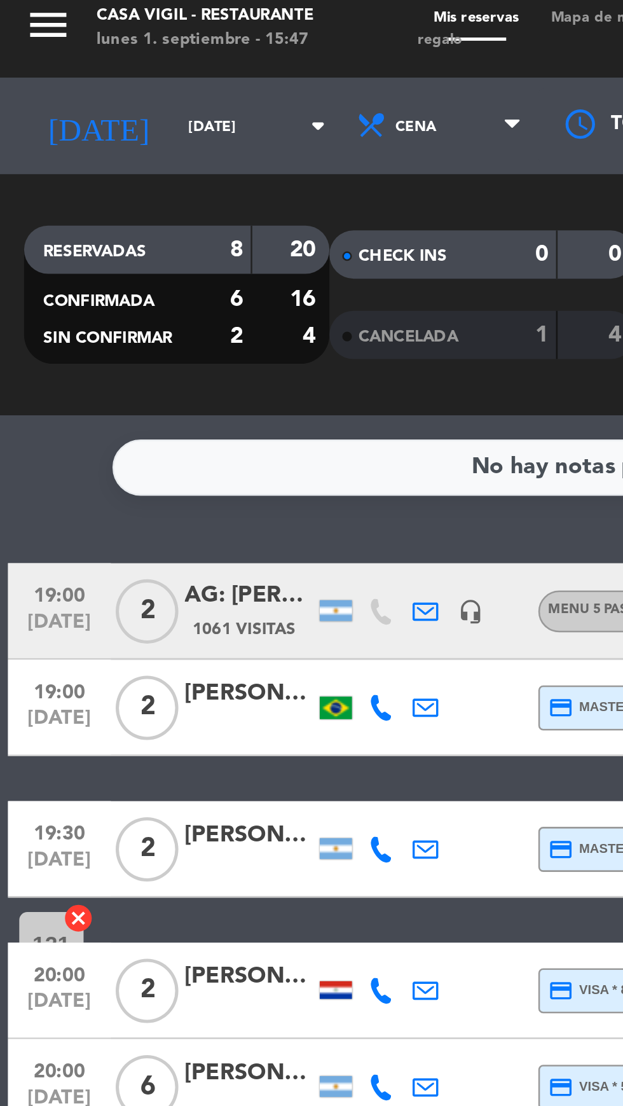
click at [19, 18] on icon "menu" at bounding box center [19, 17] width 19 height 19
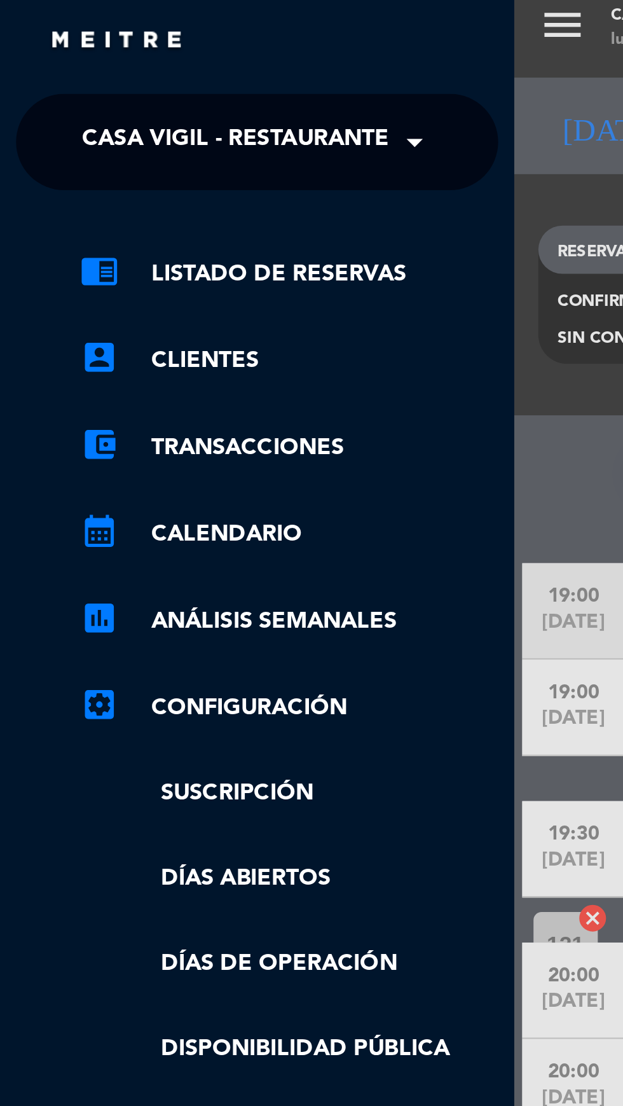
click at [162, 69] on span at bounding box center [168, 63] width 22 height 27
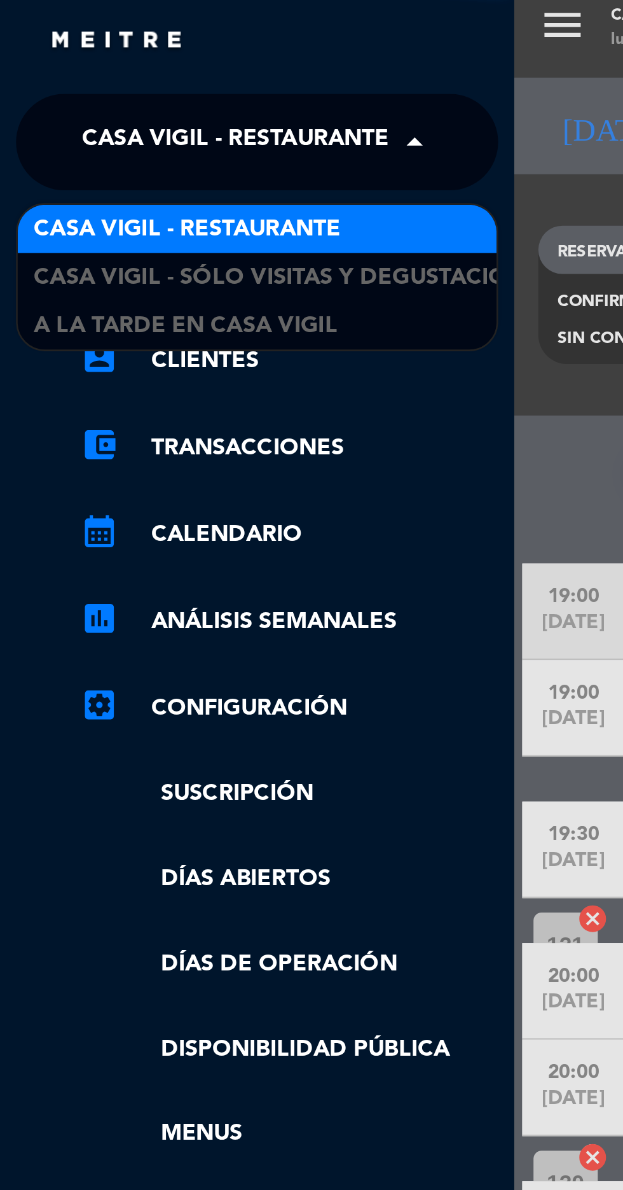
click at [142, 102] on div "Casa Vigil - Restaurante" at bounding box center [102, 97] width 190 height 19
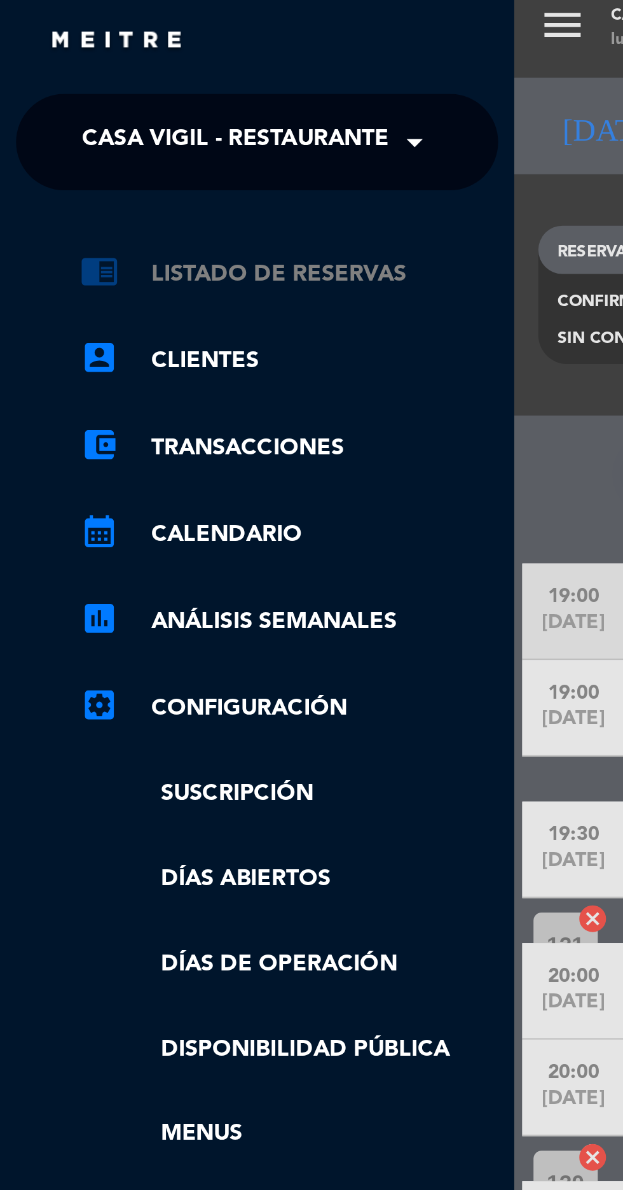
click at [136, 119] on link "chrome_reader_mode Listado de Reservas" at bounding box center [114, 115] width 165 height 15
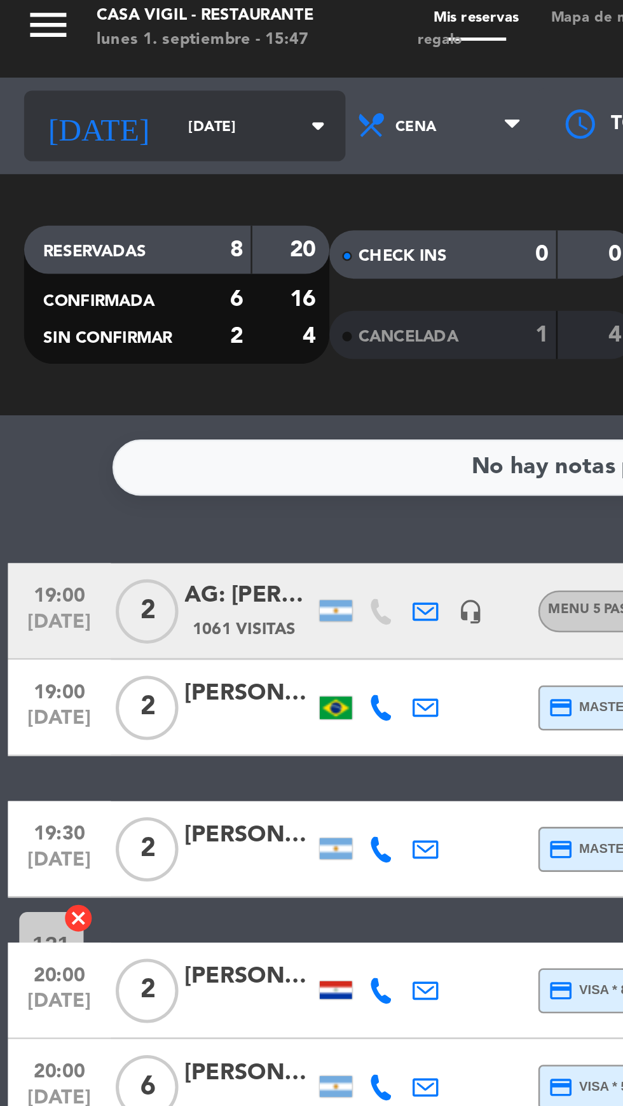
click at [68, 57] on input "[DATE]" at bounding box center [108, 58] width 80 height 20
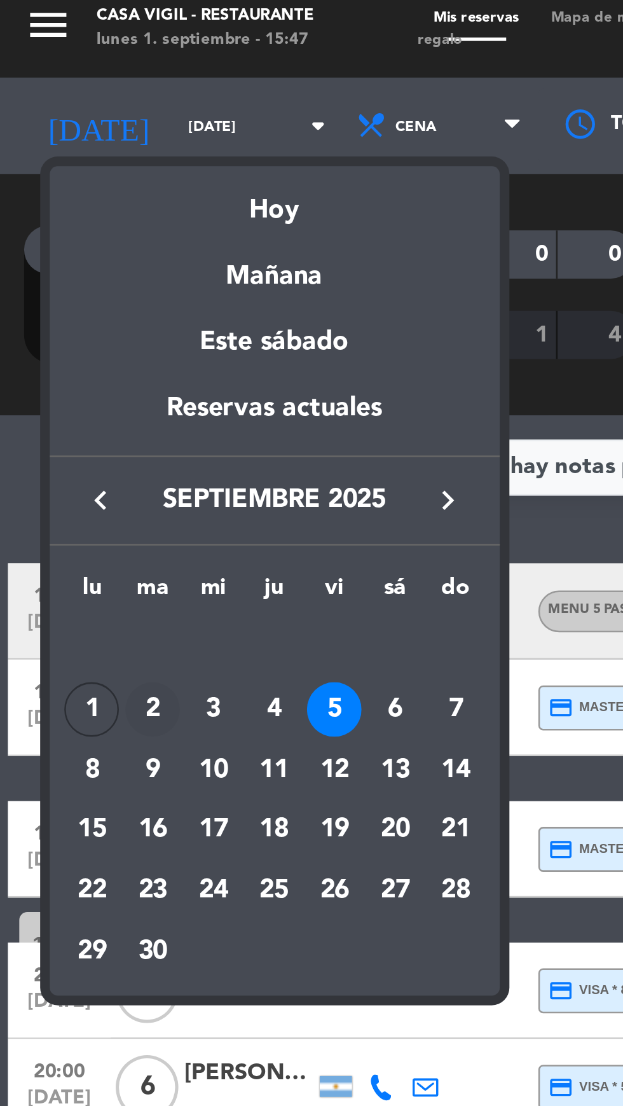
click at [60, 289] on div "2" at bounding box center [61, 288] width 22 height 22
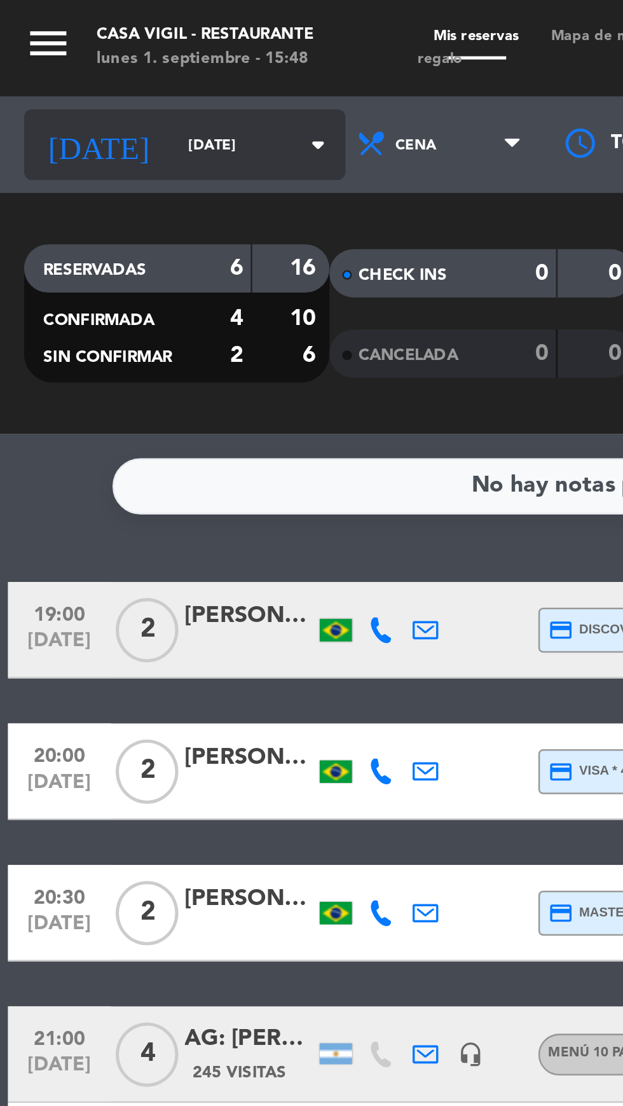
click at [76, 60] on input "[DATE]" at bounding box center [108, 58] width 80 height 20
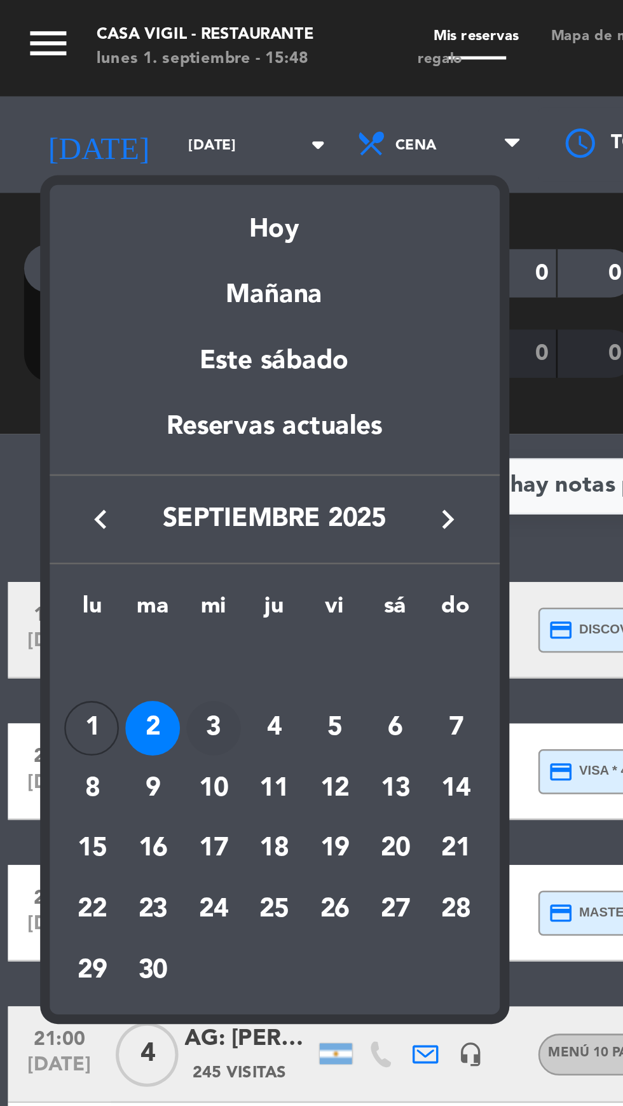
click at [84, 291] on div "3" at bounding box center [85, 288] width 22 height 22
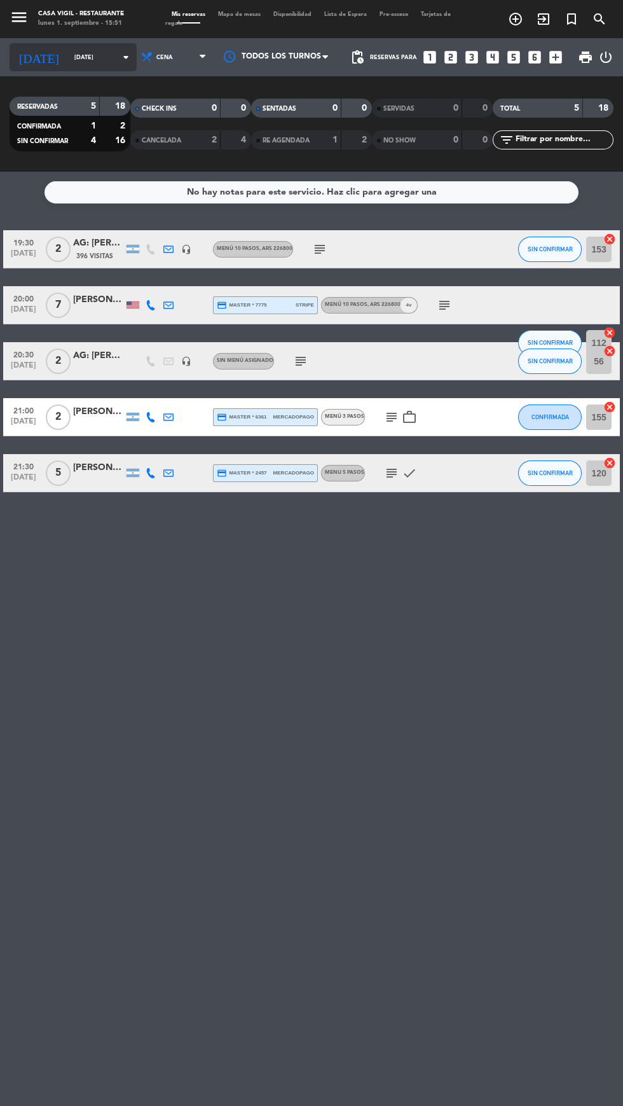
click at [81, 57] on input "[DATE]" at bounding box center [108, 58] width 80 height 20
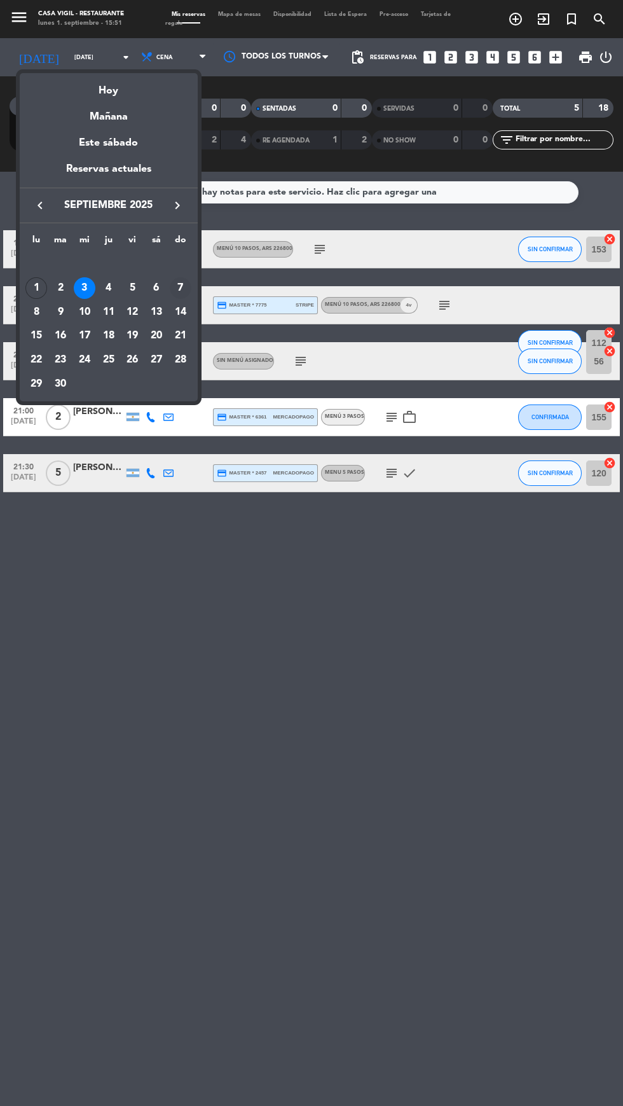
click at [191, 283] on td "7" at bounding box center [181, 288] width 24 height 24
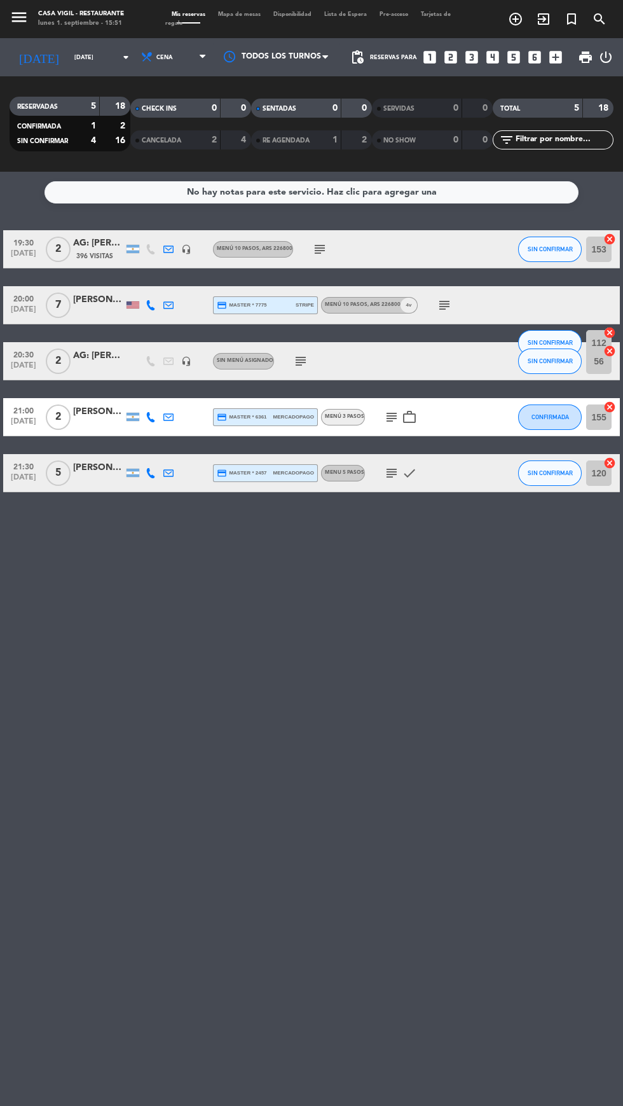
type input "[DATE]"
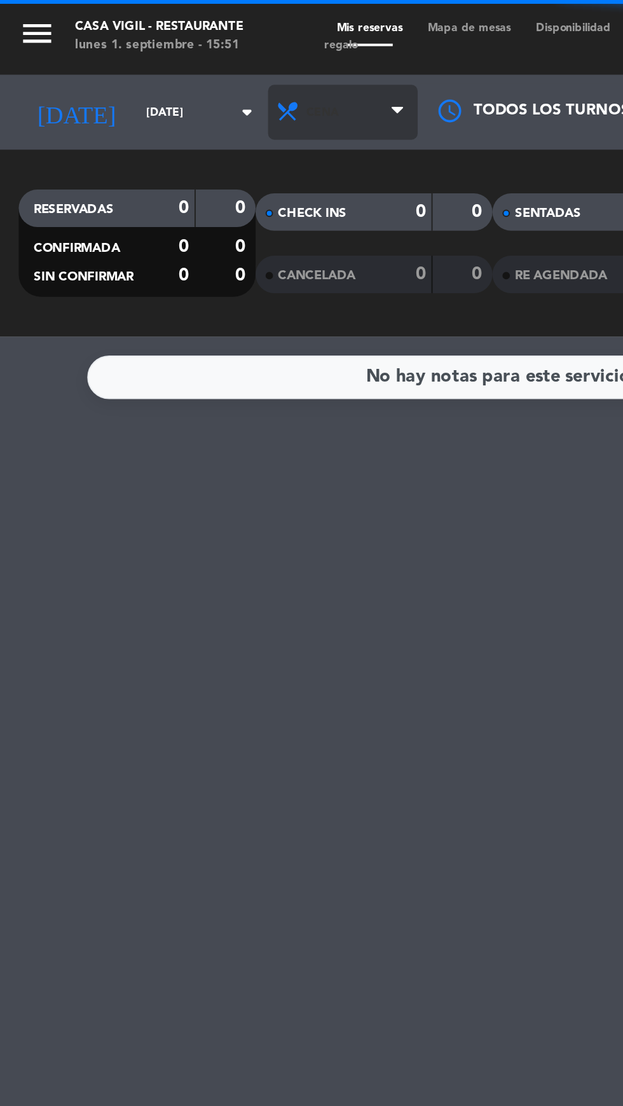
click at [183, 70] on span "Cena" at bounding box center [175, 57] width 76 height 28
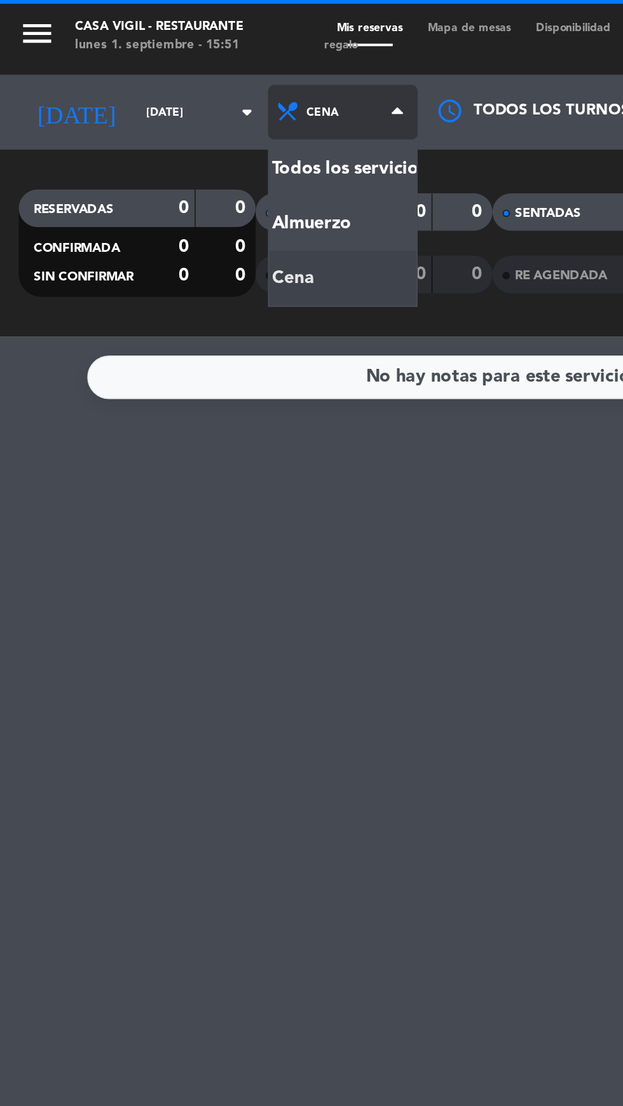
click at [160, 117] on div "menu Casa [PERSON_NAME] - Restaurante [DATE] 1. septiembre - 15:51 Mis reservas…" at bounding box center [311, 86] width 623 height 172
